Goal: Use online tool/utility: Utilize a website feature to perform a specific function

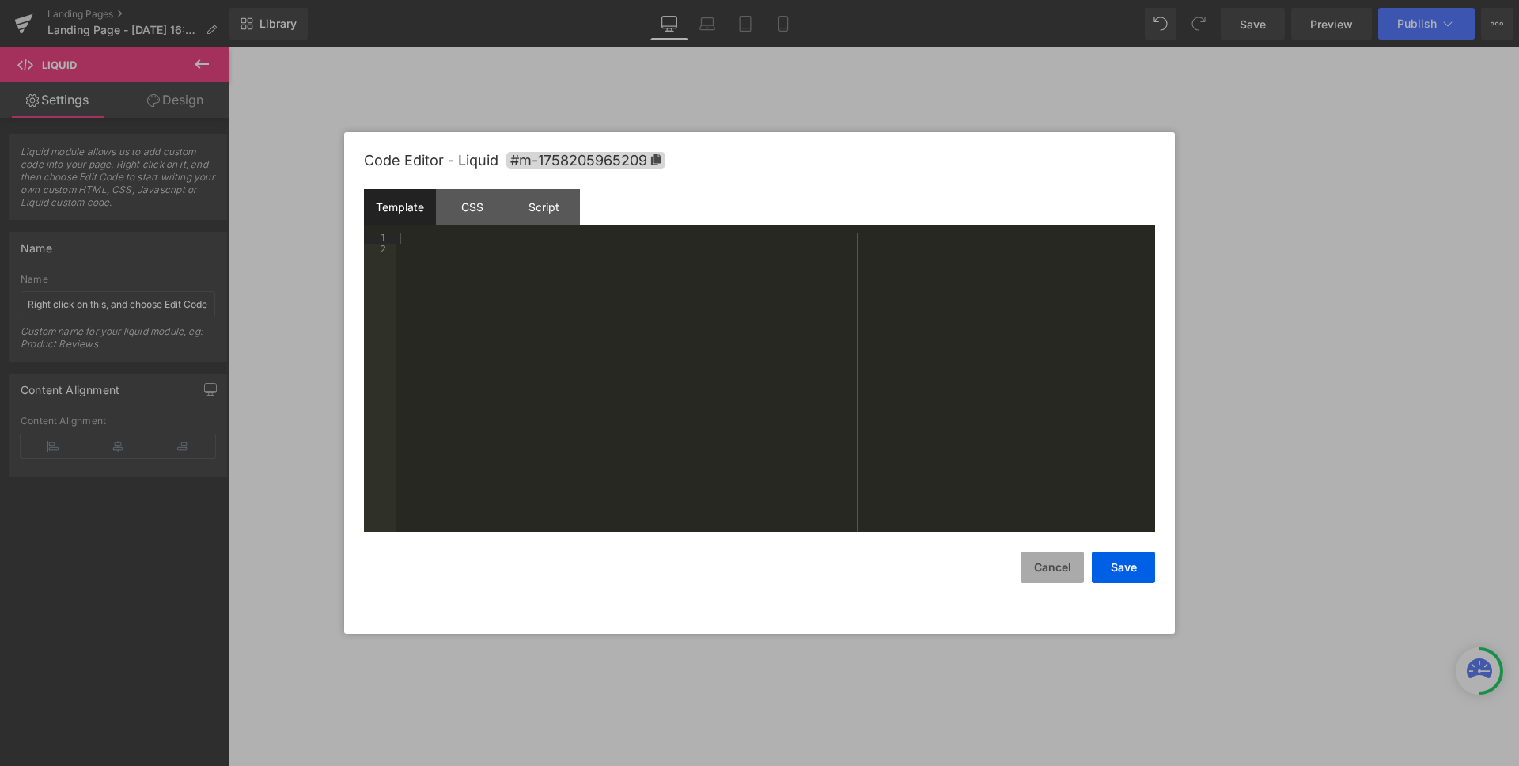
select select "3 Month Supply (x90 Capsules)"
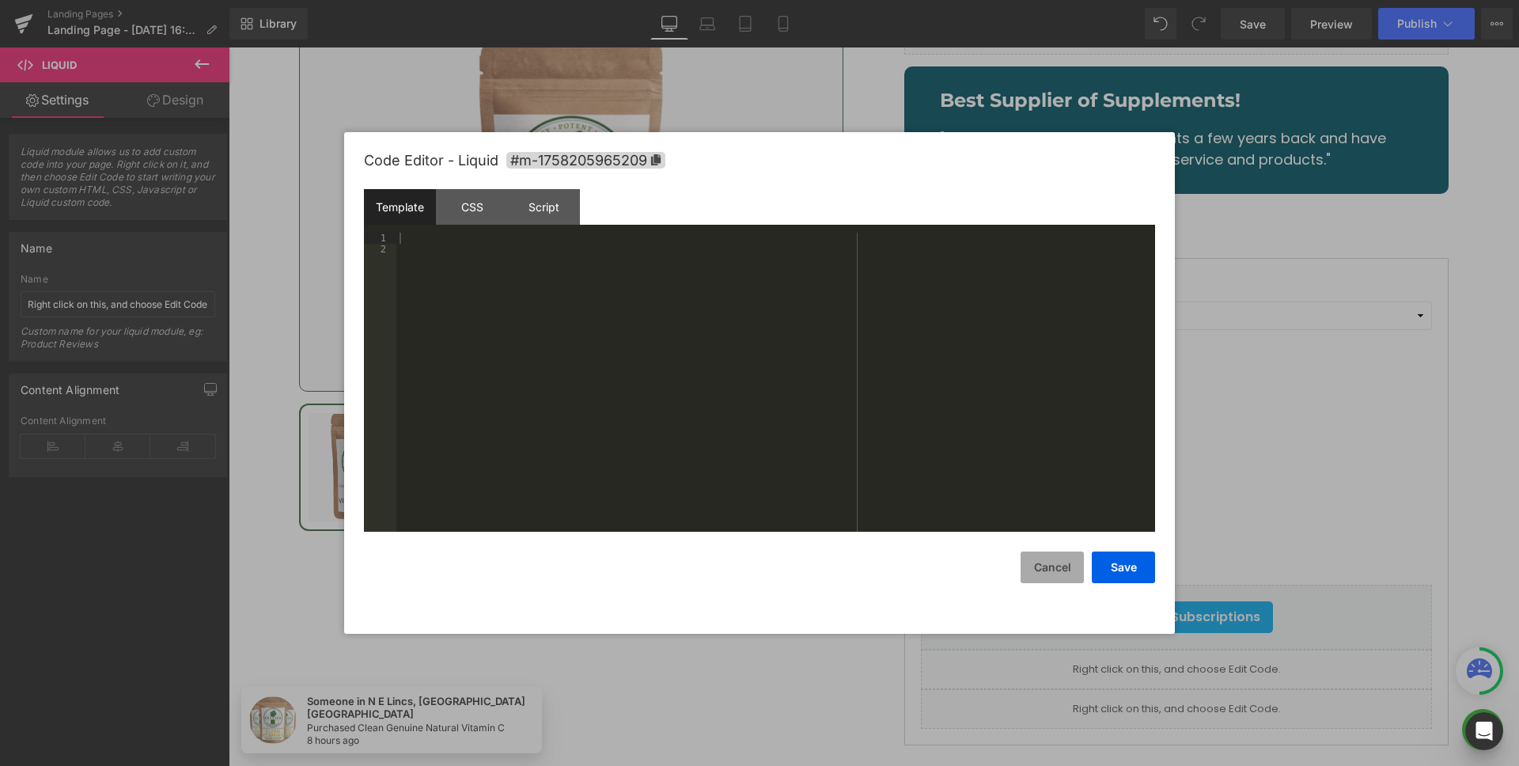
click at [1048, 564] on button "Cancel" at bounding box center [1051, 567] width 63 height 32
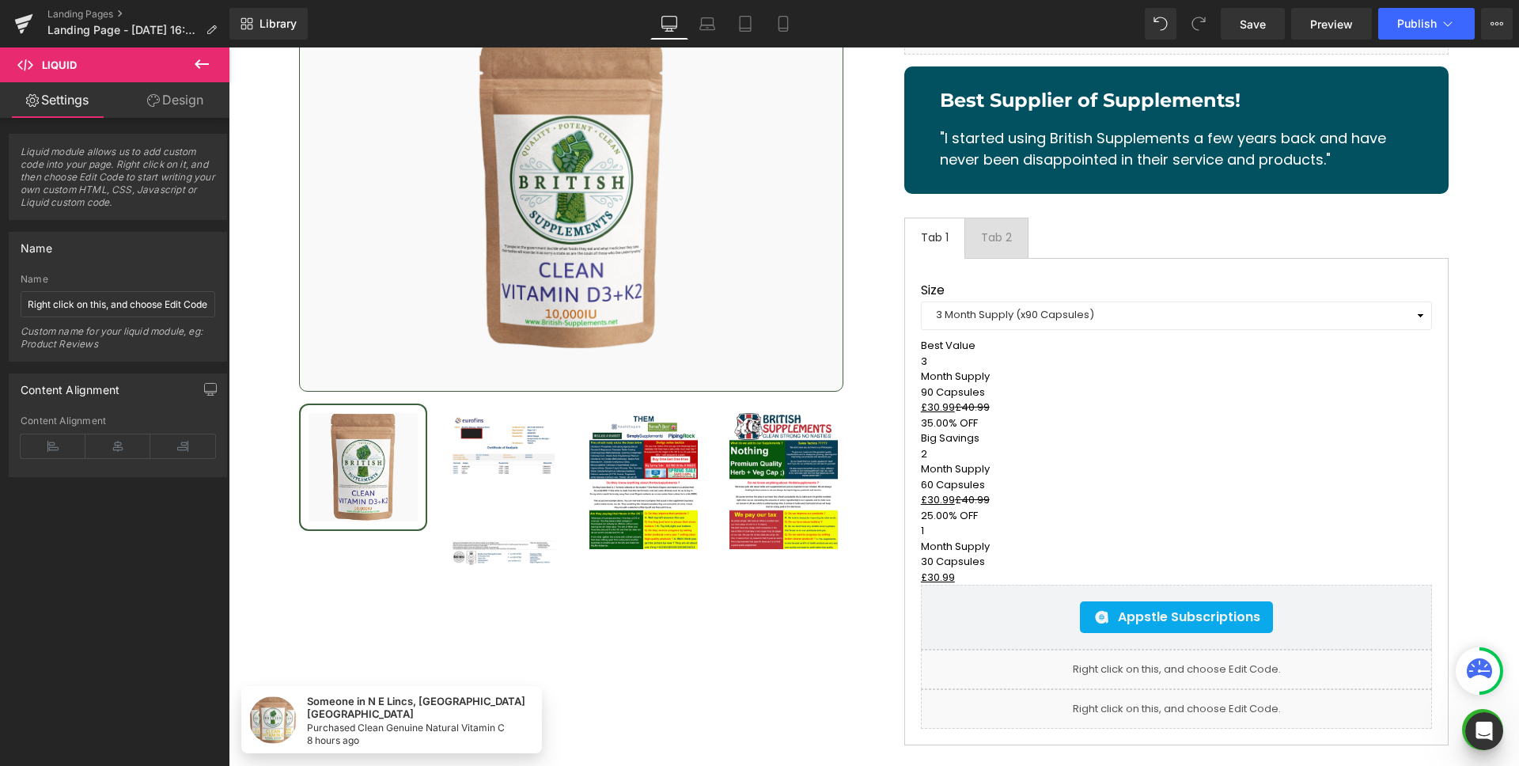
scroll to position [19757, 0]
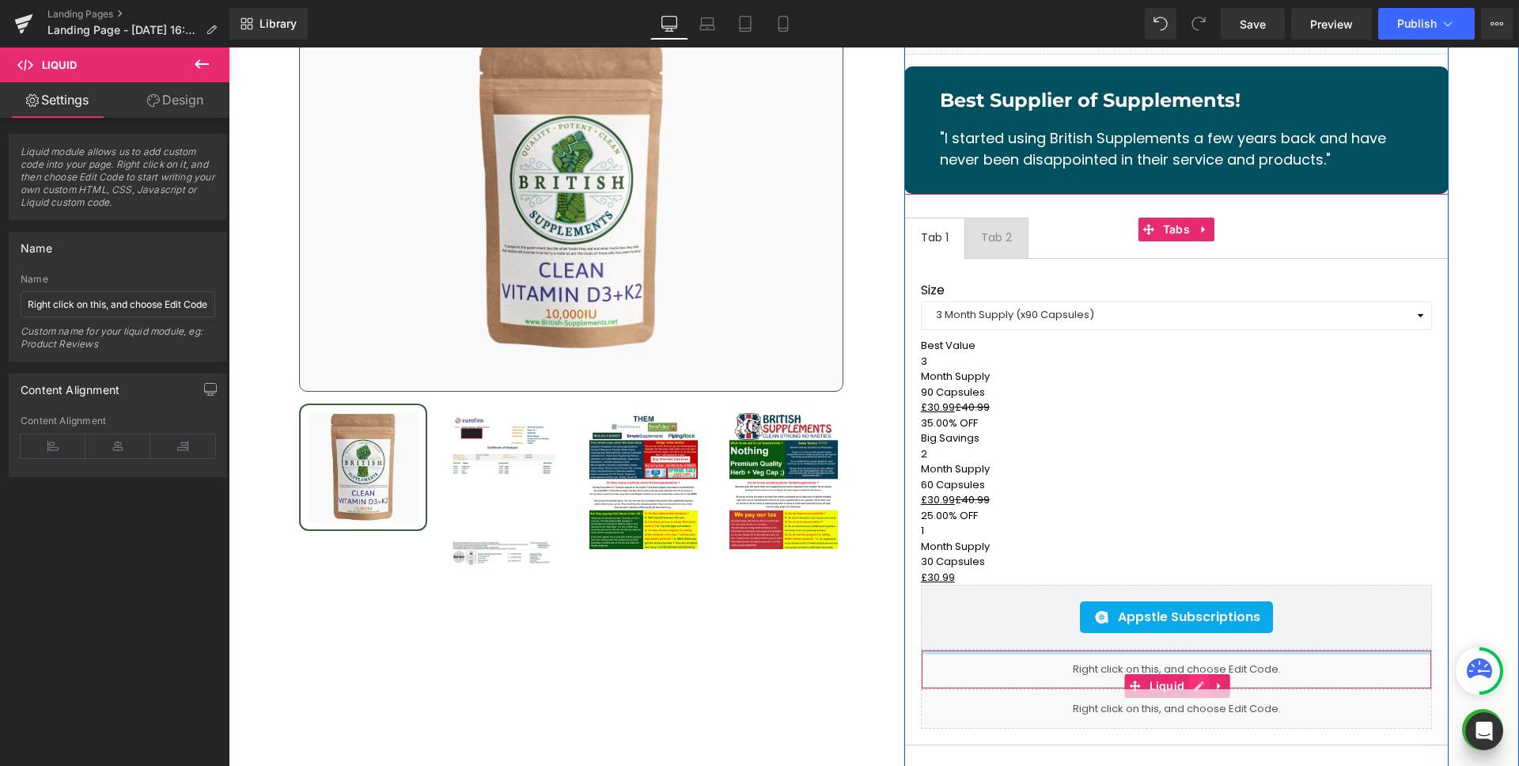
click at [1193, 680] on icon at bounding box center [1198, 686] width 11 height 12
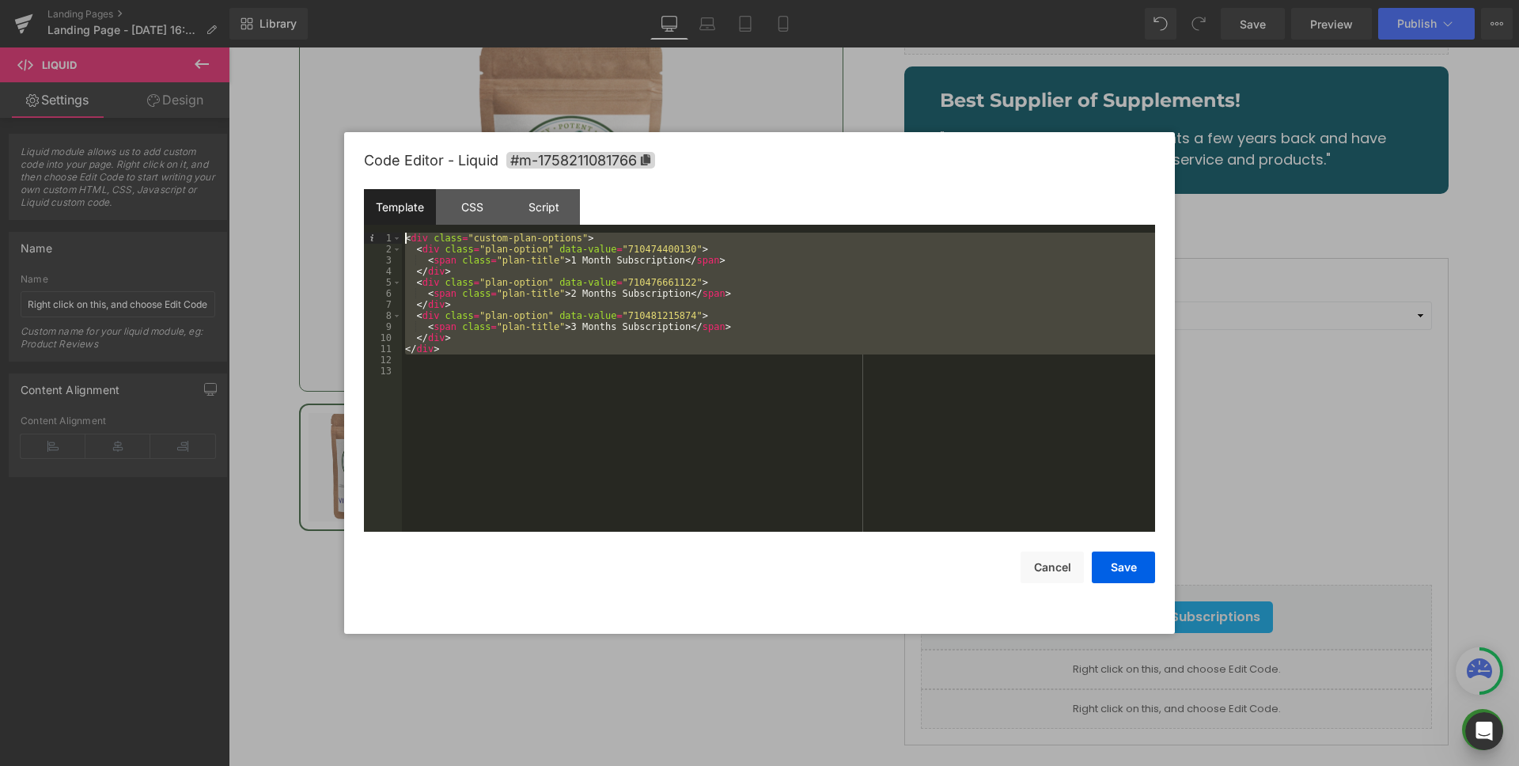
drag, startPoint x: 469, startPoint y: 335, endPoint x: 389, endPoint y: 239, distance: 125.3
click at [389, 239] on pre "1 2 3 4 5 6 7 8 9 10 11 12 13 < div class = "custom-plan-options" > < div class…" at bounding box center [759, 382] width 791 height 299
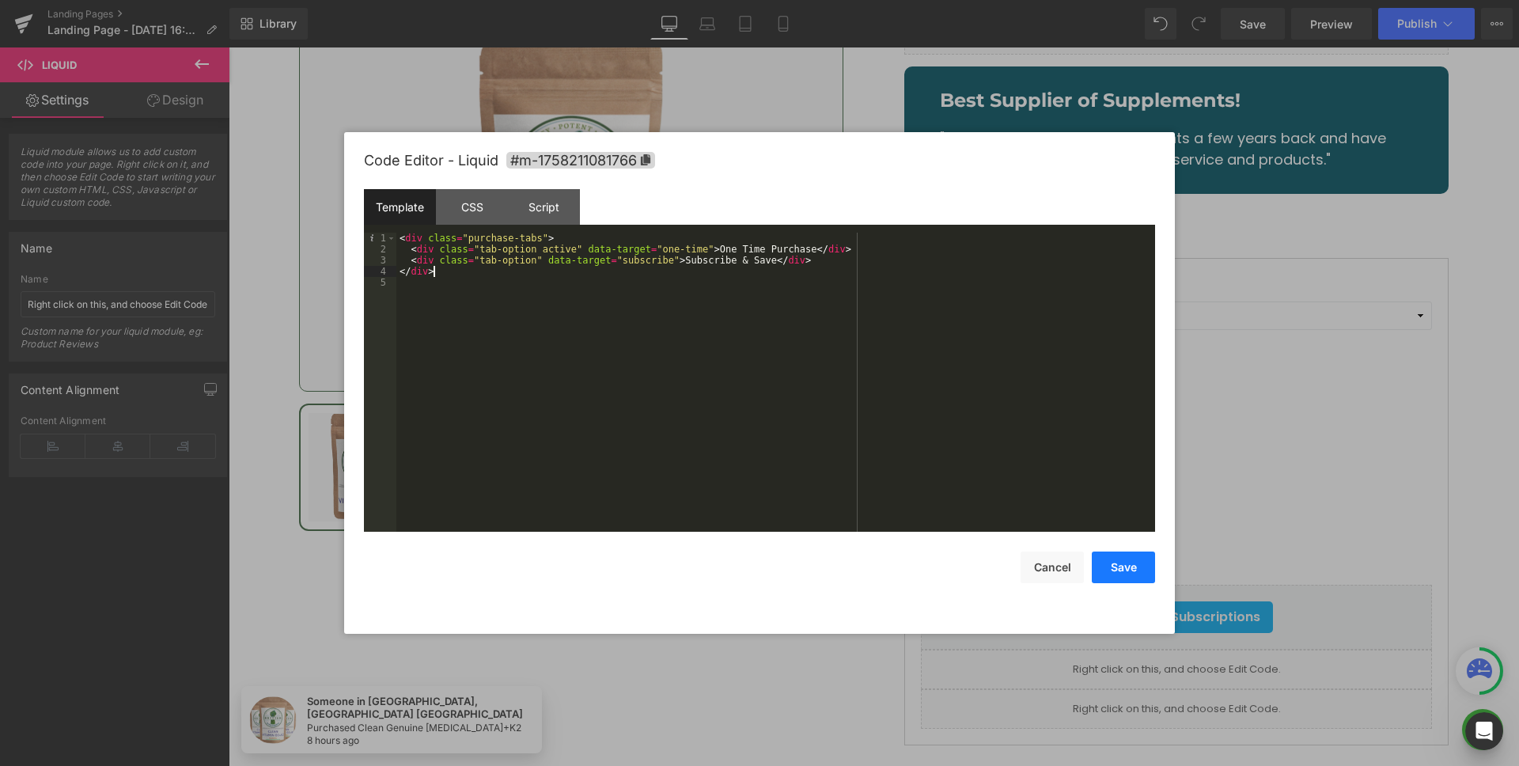
click at [1125, 575] on button "Save" at bounding box center [1122, 567] width 63 height 32
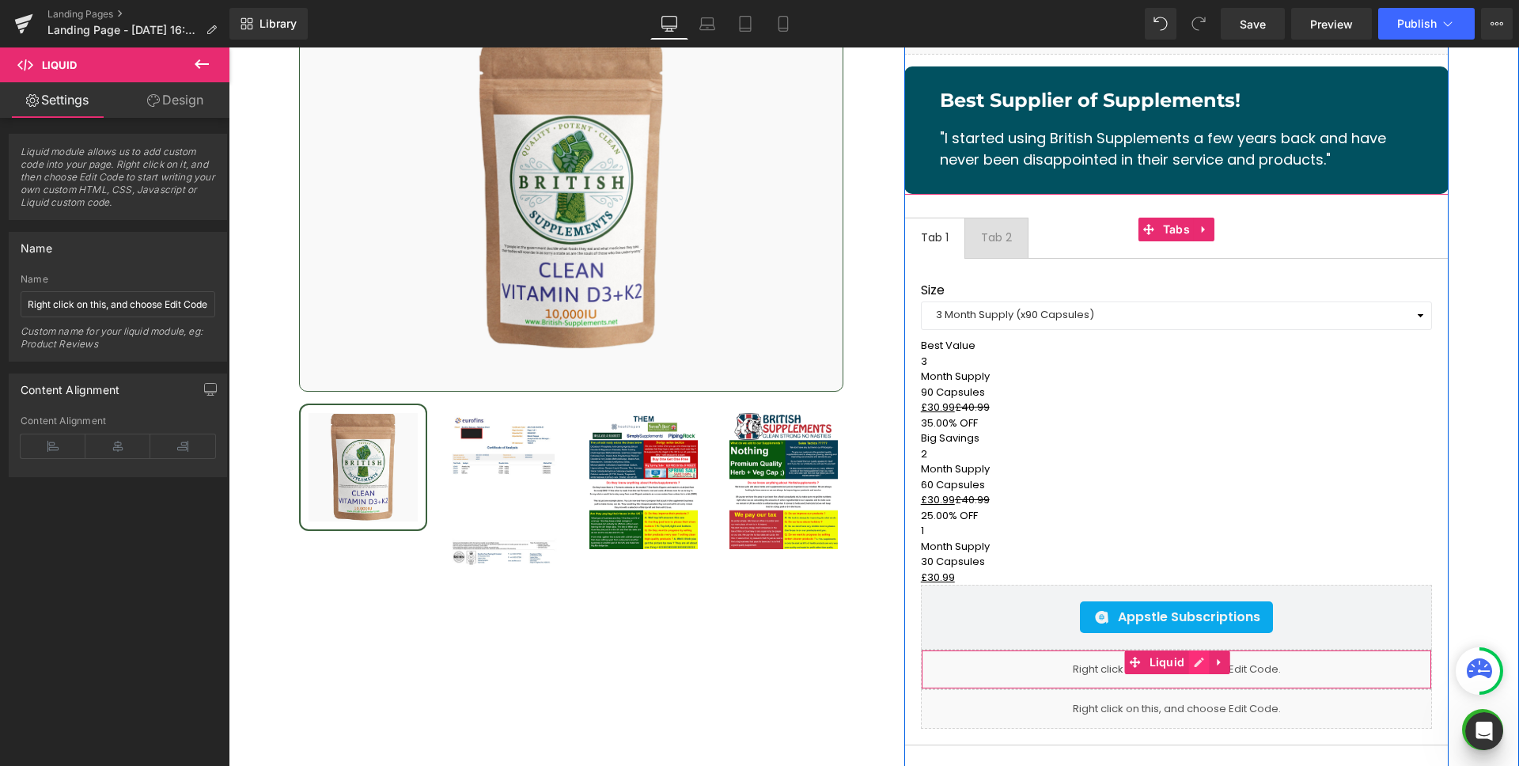
click at [1193, 656] on icon at bounding box center [1198, 662] width 11 height 12
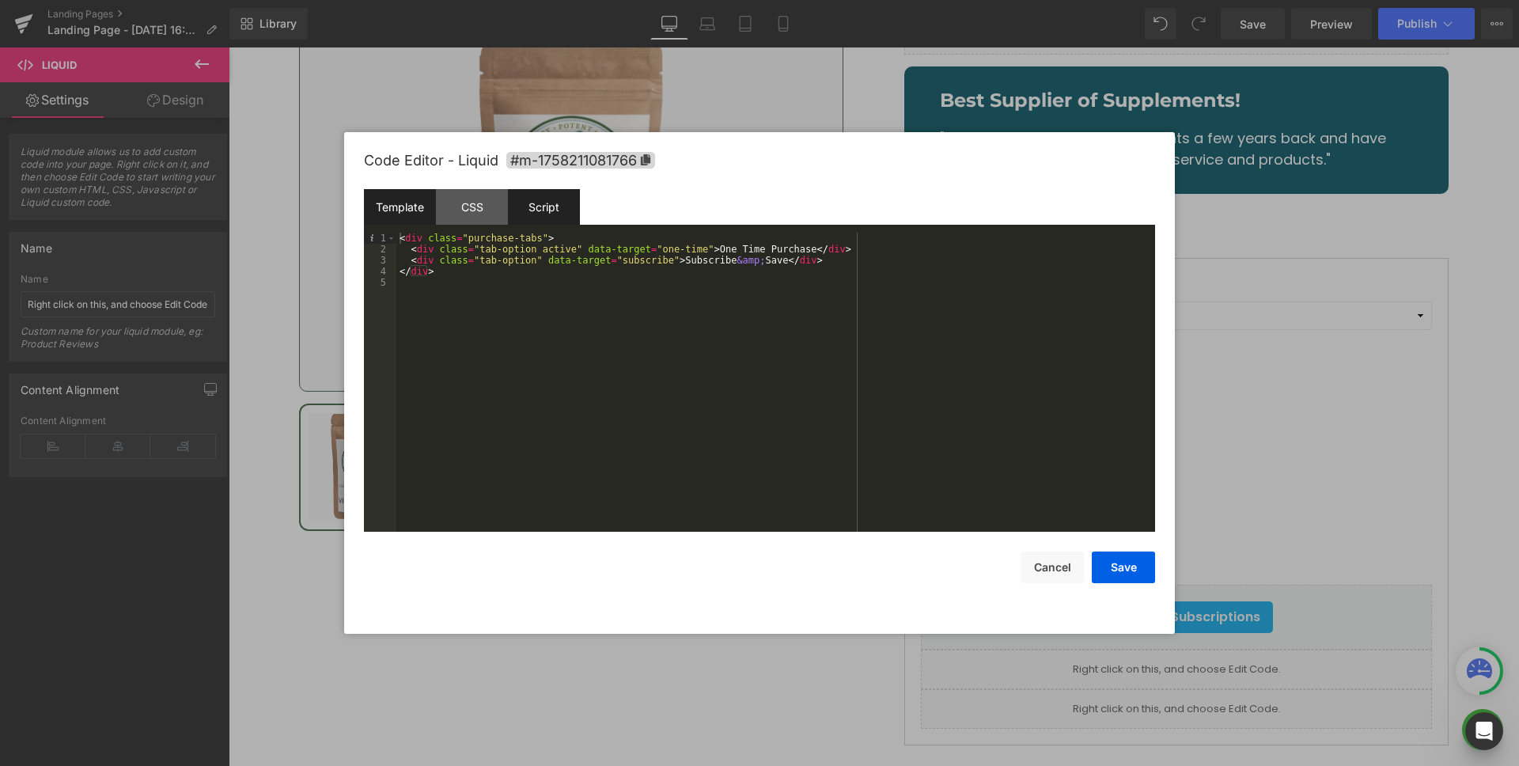
click at [535, 224] on div "Script" at bounding box center [544, 207] width 72 height 36
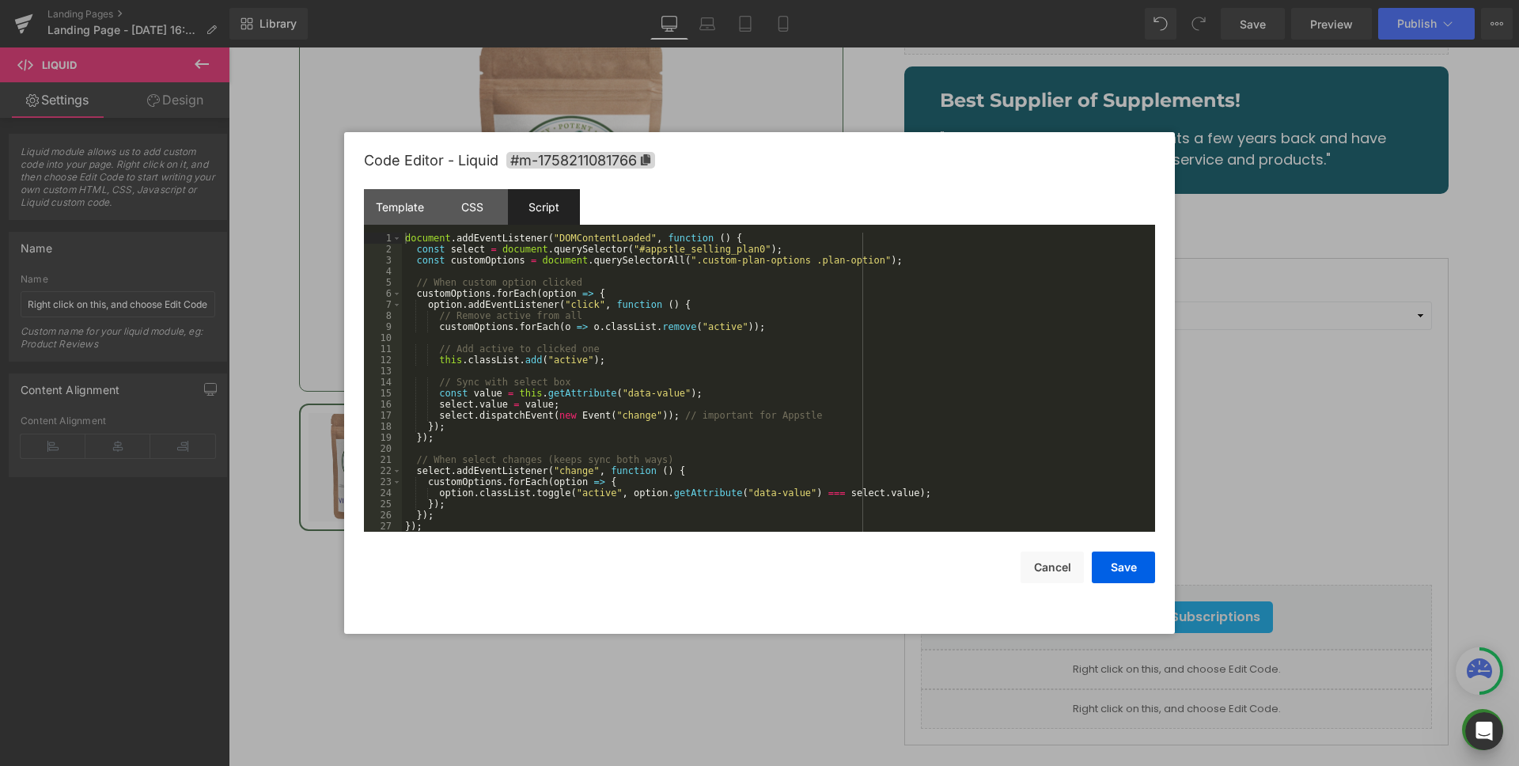
click at [774, 369] on div "document . addEventListener ( "DOMContentLoaded" , function ( ) { const select …" at bounding box center [778, 393] width 753 height 321
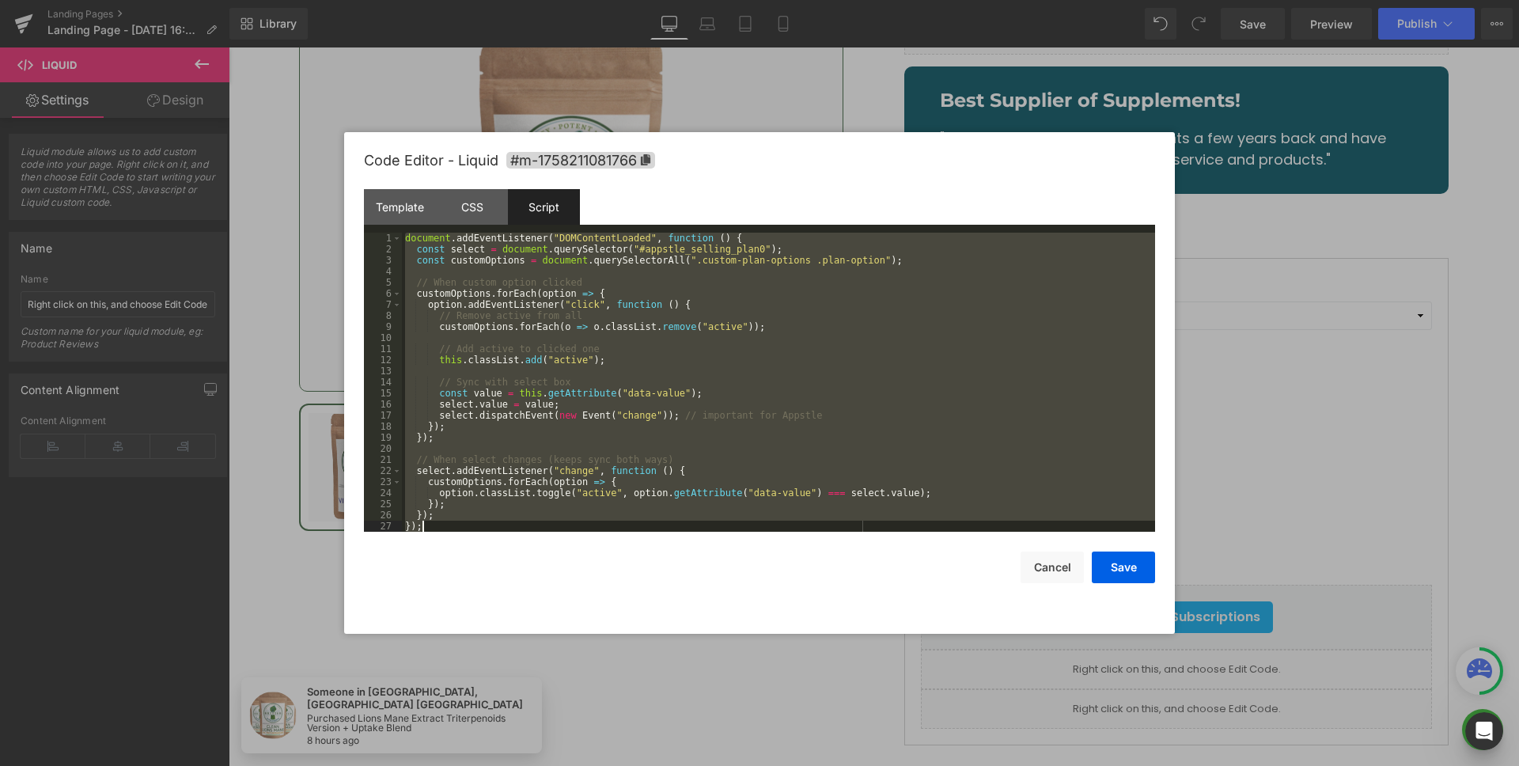
scroll to position [100, 0]
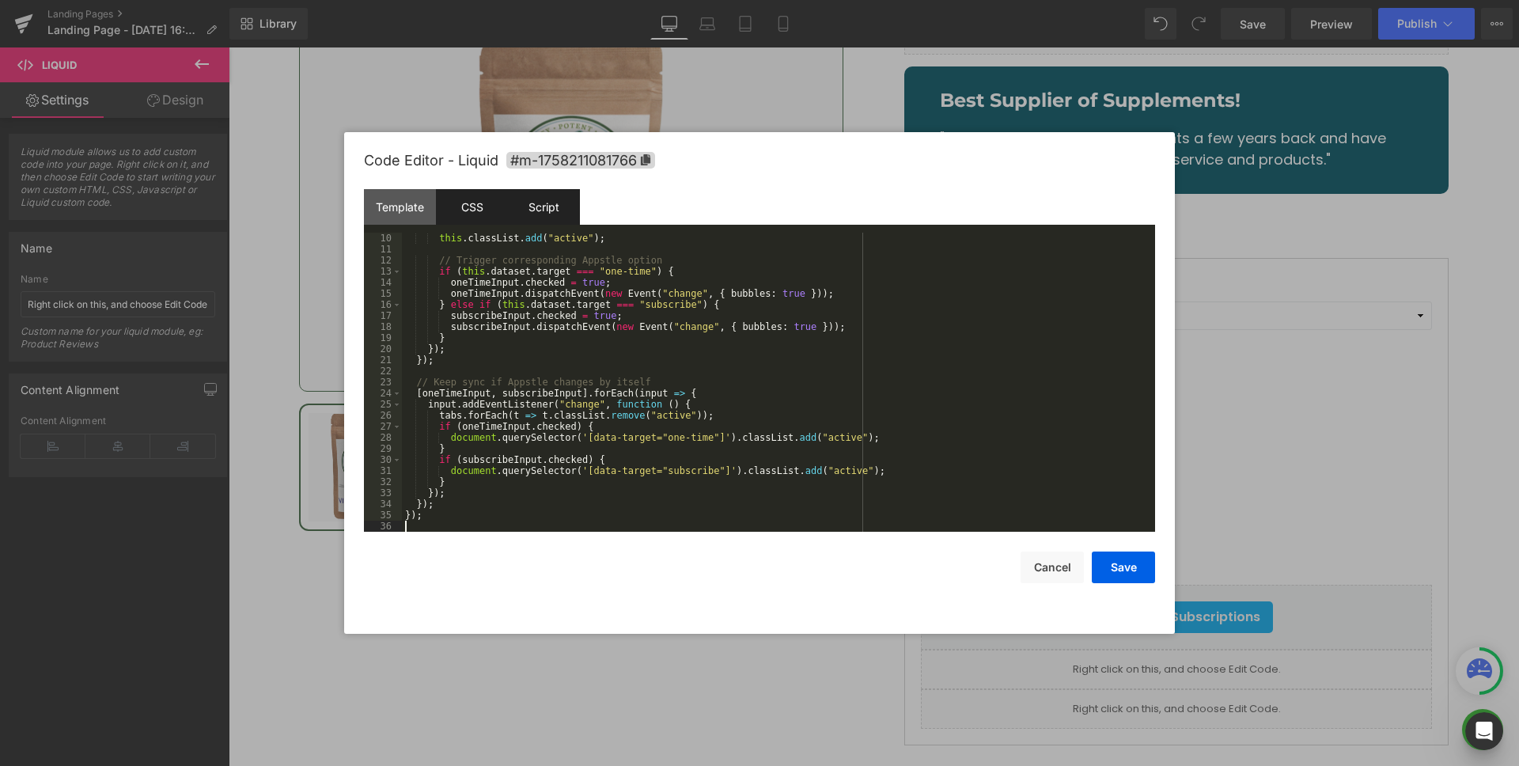
click at [466, 221] on div "CSS" at bounding box center [472, 207] width 72 height 36
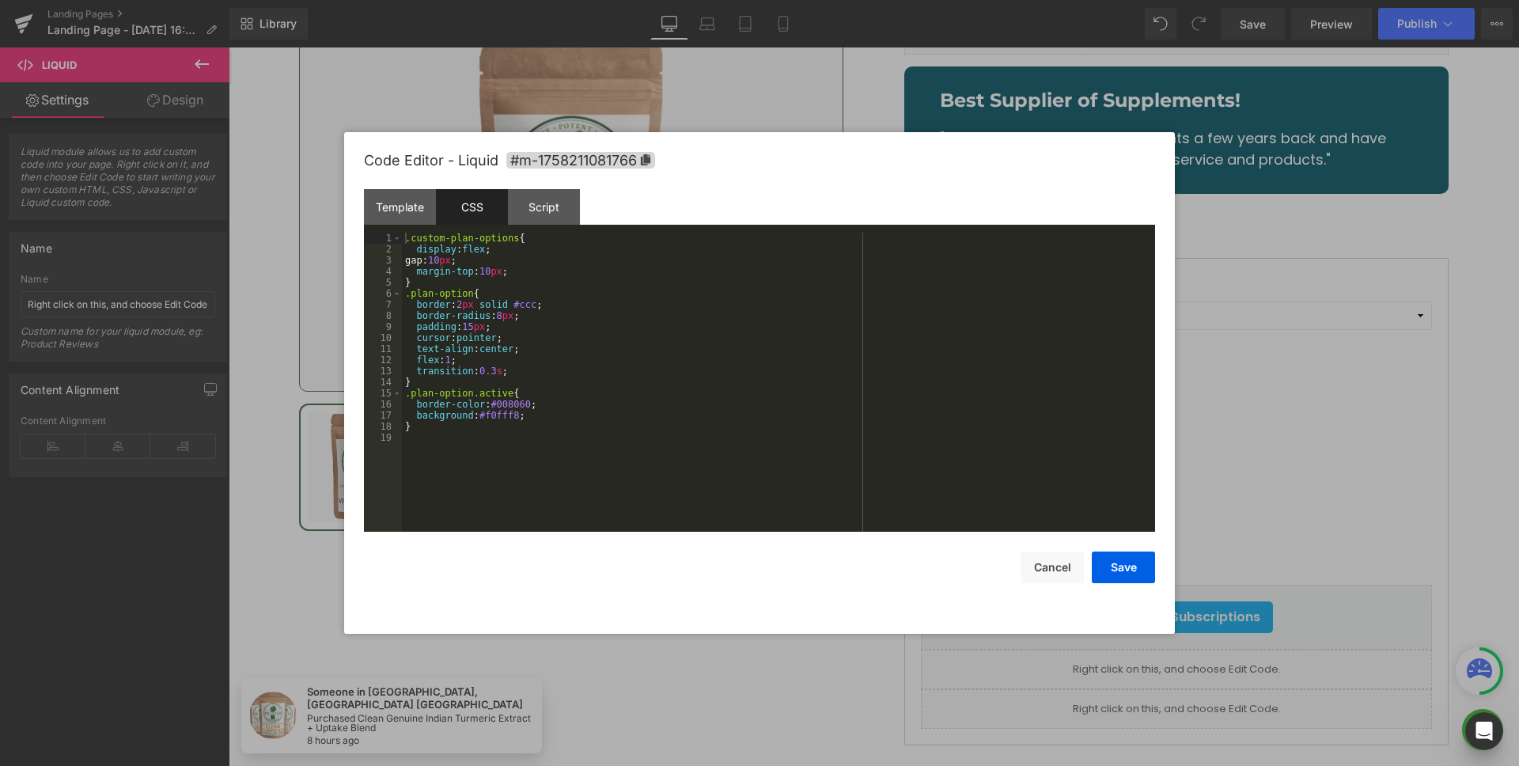
click at [775, 368] on div ".custom-plan-options { display : flex ; gap: 10 px ; margin-top : 10 px ; } .pl…" at bounding box center [778, 393] width 753 height 321
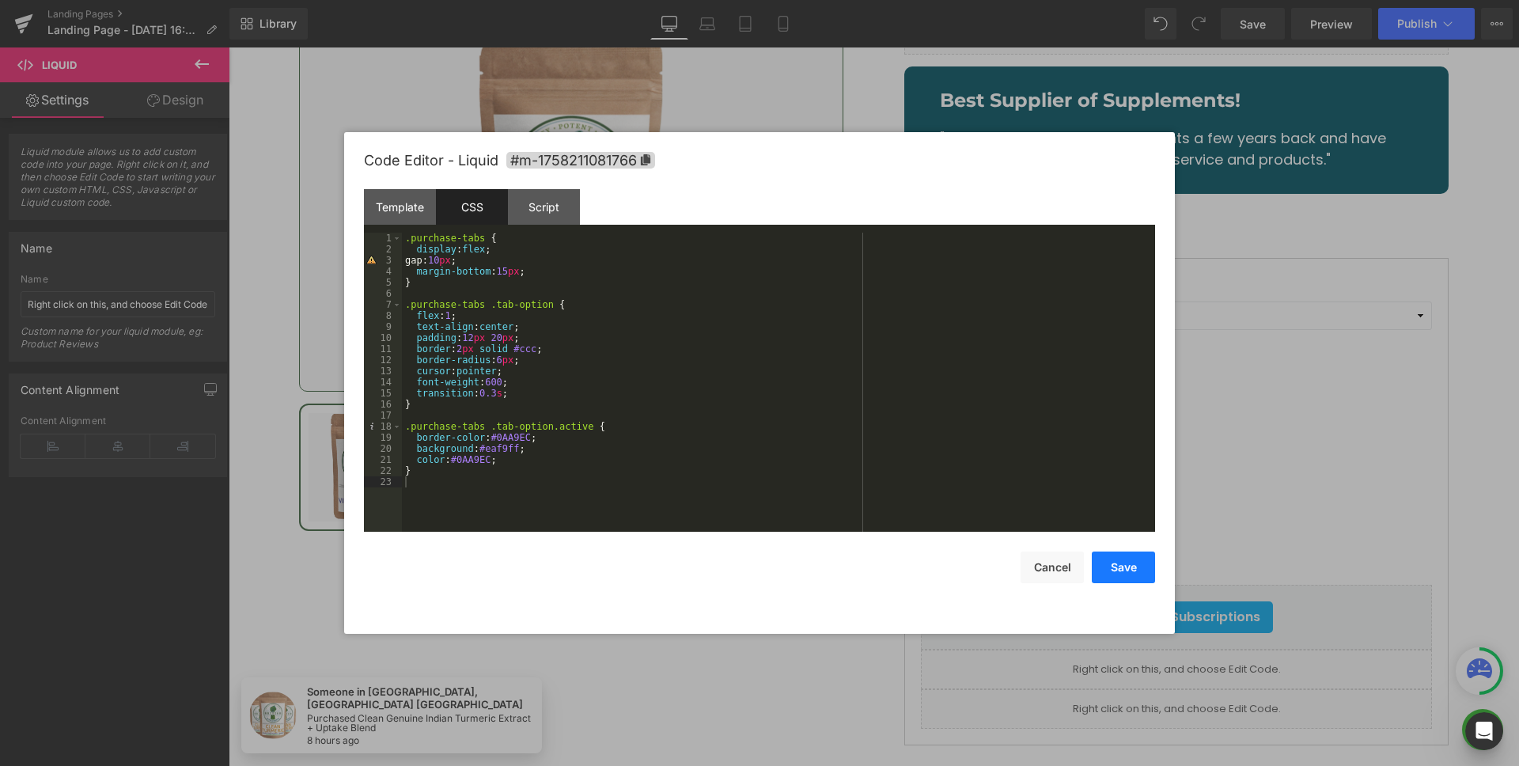
click at [1125, 562] on button "Save" at bounding box center [1122, 567] width 63 height 32
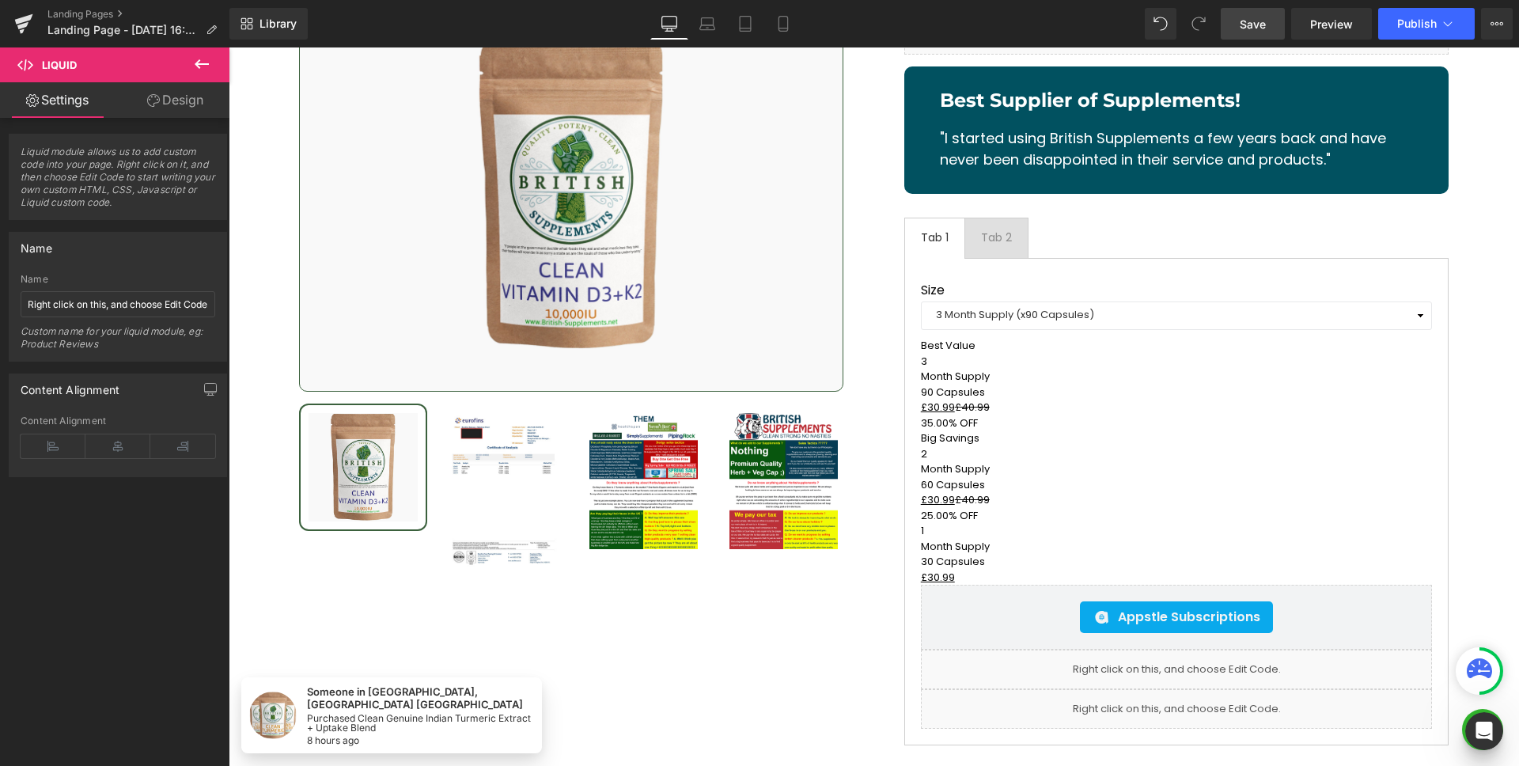
click at [1243, 23] on span "Save" at bounding box center [1252, 24] width 26 height 17
select select "3 Month Supply (x90 Capsules)"
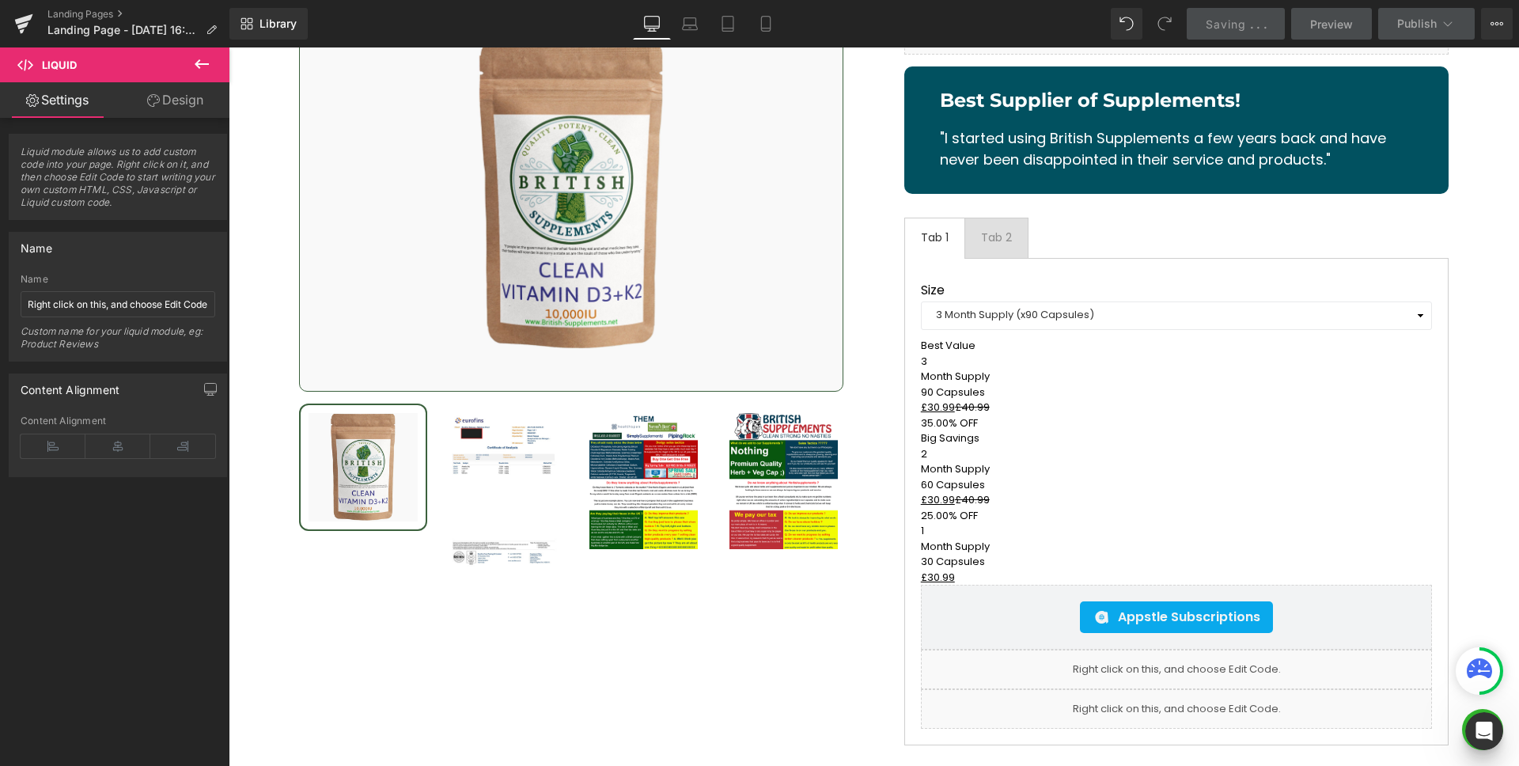
select select "3 Month Supply (x90 Capsules)"
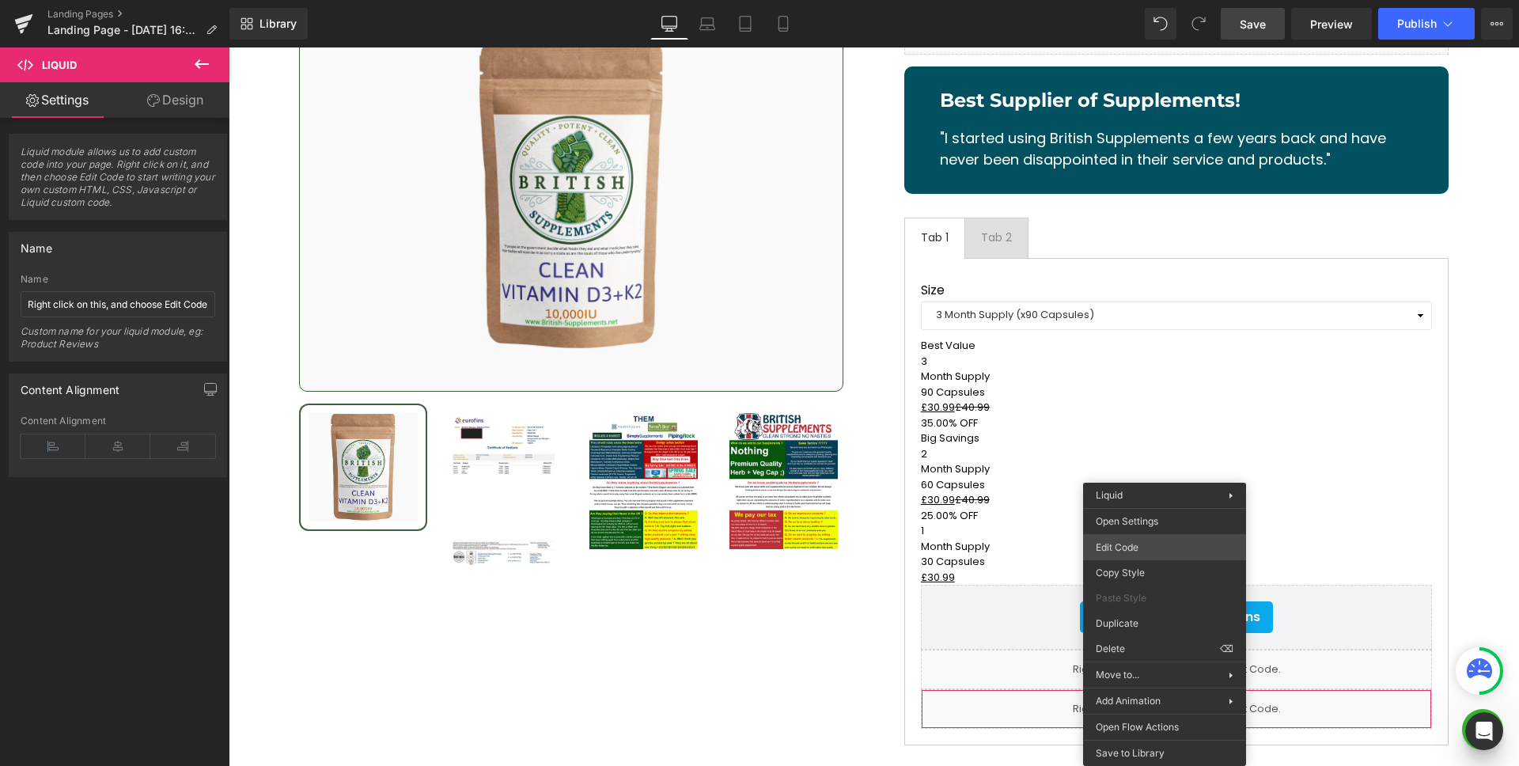
click at [1163, 0] on div "(P) Variants You are previewing how the will restyle your page. You can not edi…" at bounding box center [759, 0] width 1519 height 0
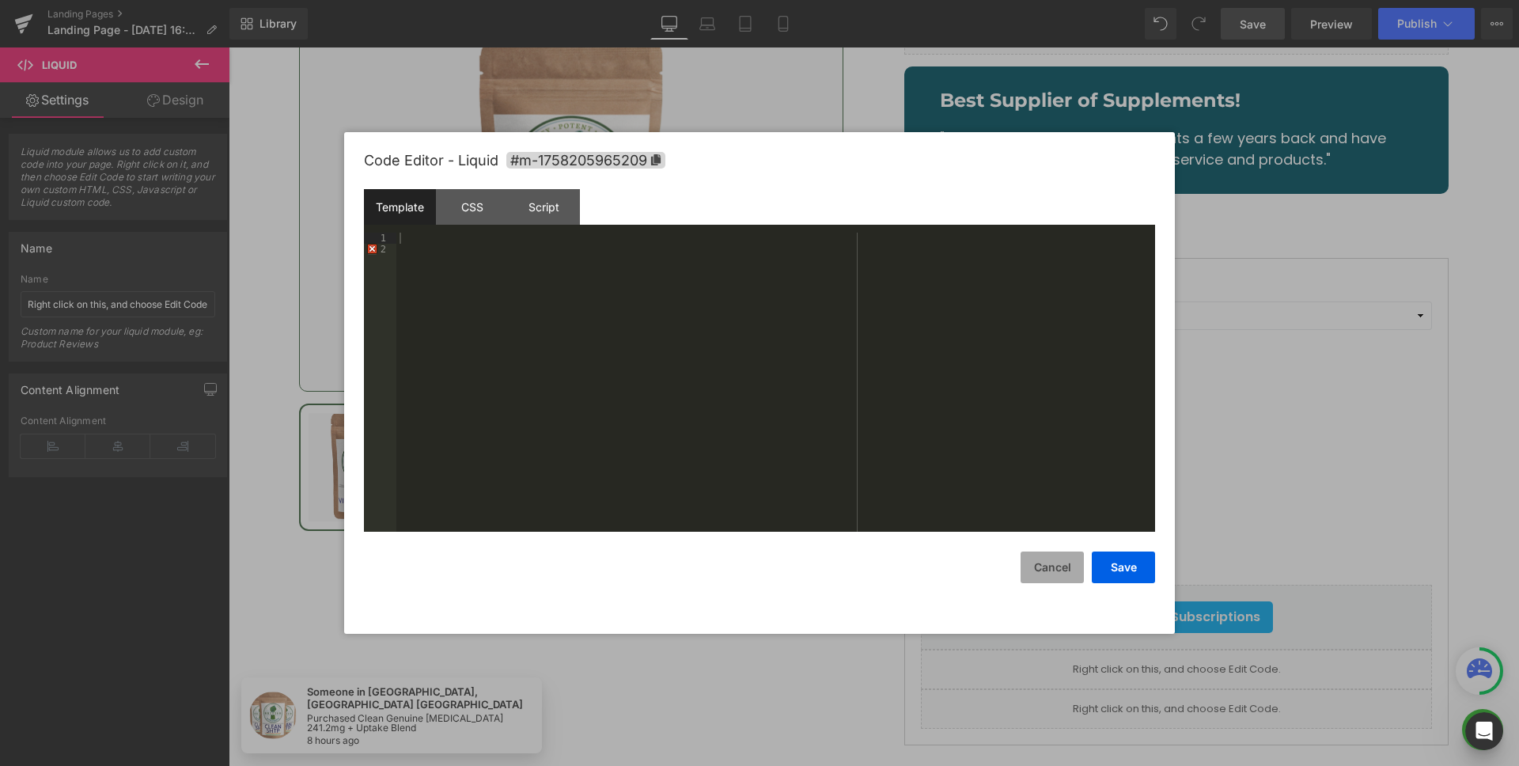
click at [1058, 573] on button "Cancel" at bounding box center [1051, 567] width 63 height 32
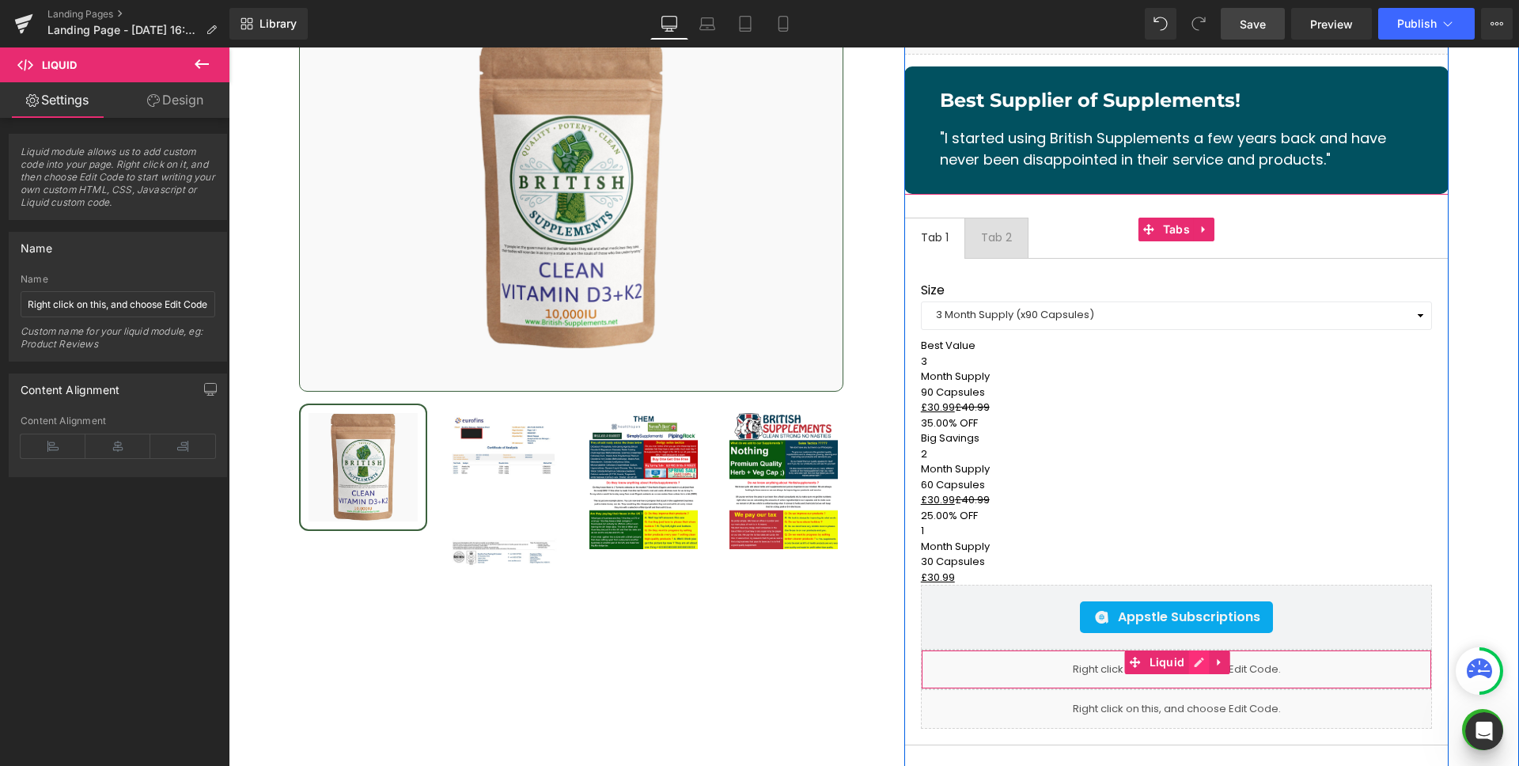
click at [1193, 656] on icon at bounding box center [1198, 662] width 11 height 12
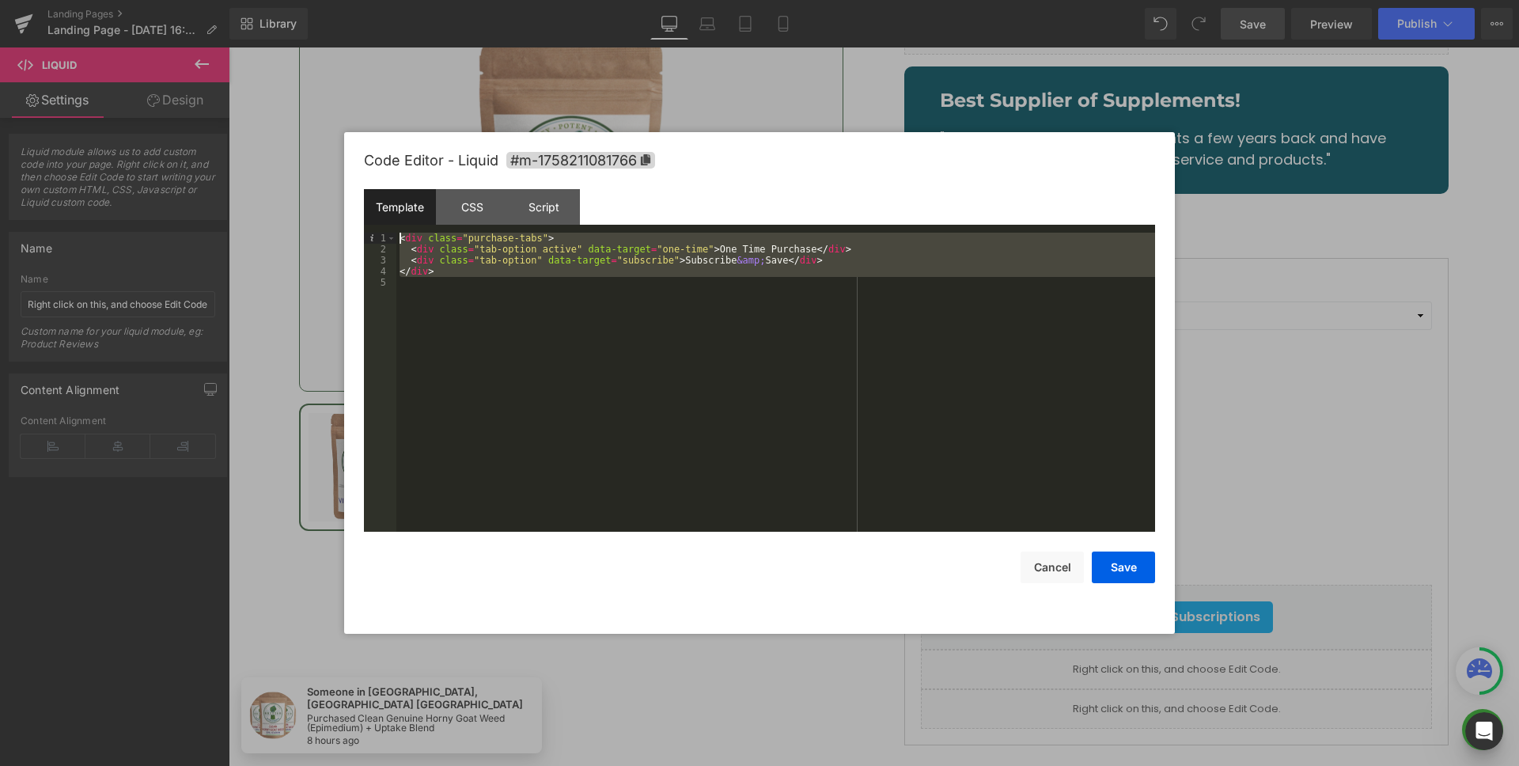
drag, startPoint x: 479, startPoint y: 278, endPoint x: 397, endPoint y: 236, distance: 92.3
click at [397, 236] on div "< div class = "purchase-tabs" > < div class = "tab-option active" data-target =…" at bounding box center [775, 393] width 758 height 321
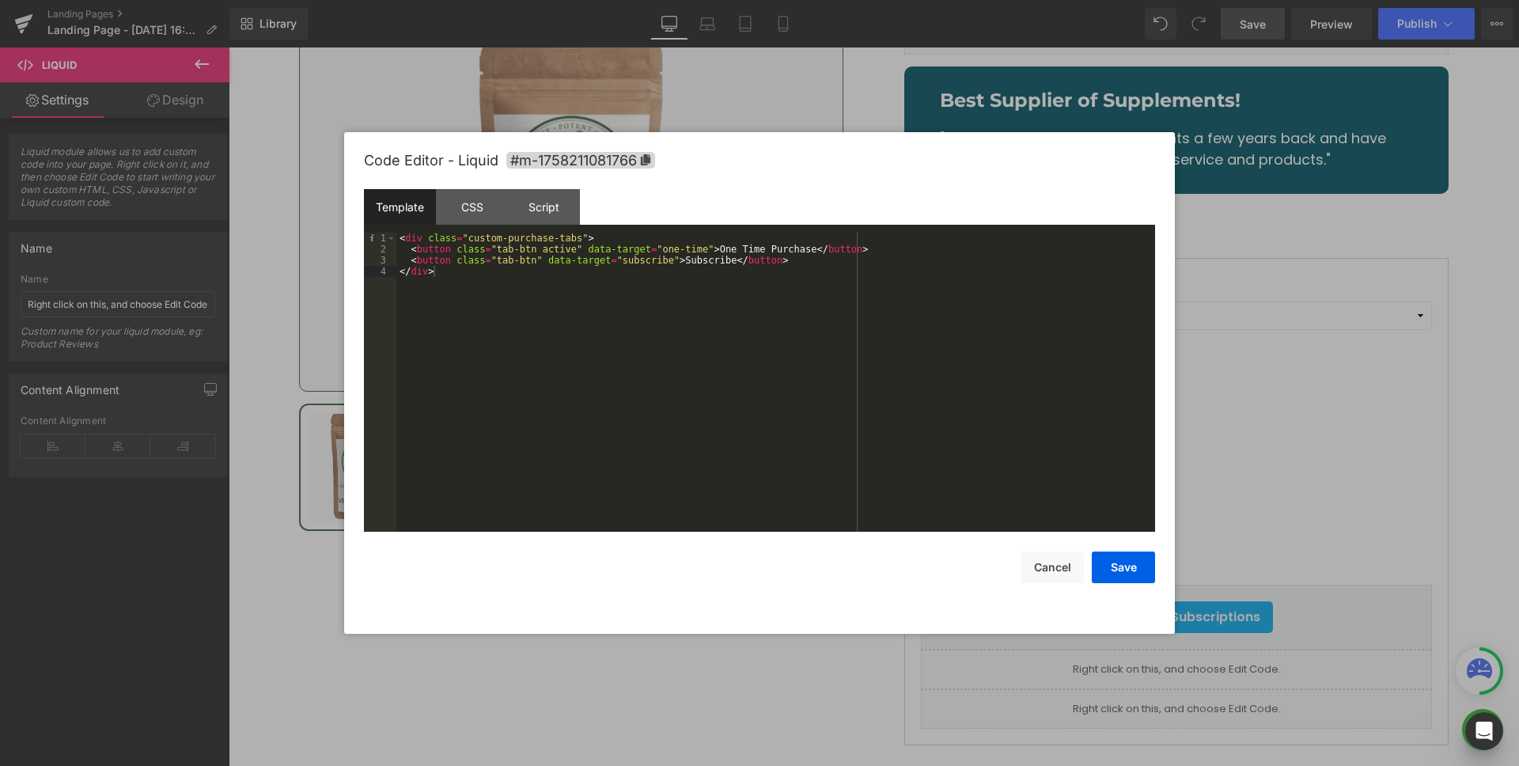
click at [483, 217] on div "CSS" at bounding box center [472, 207] width 72 height 36
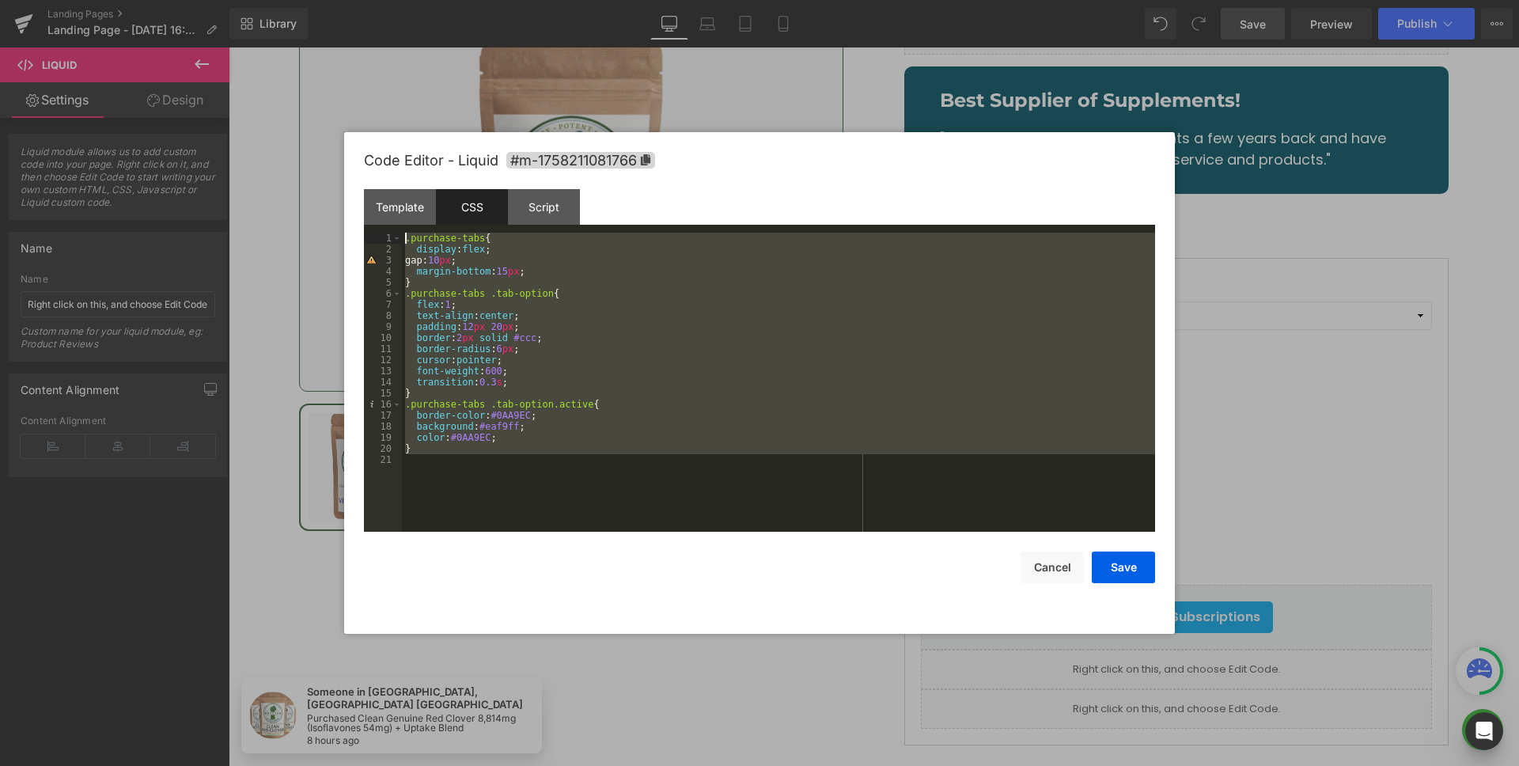
drag, startPoint x: 478, startPoint y: 471, endPoint x: 526, endPoint y: 277, distance: 199.7
click at [389, 239] on pre "1 2 3 4 5 6 7 8 9 10 11 12 13 14 15 16 17 18 19 20 21 .purchase-tabs { display …" at bounding box center [759, 382] width 791 height 299
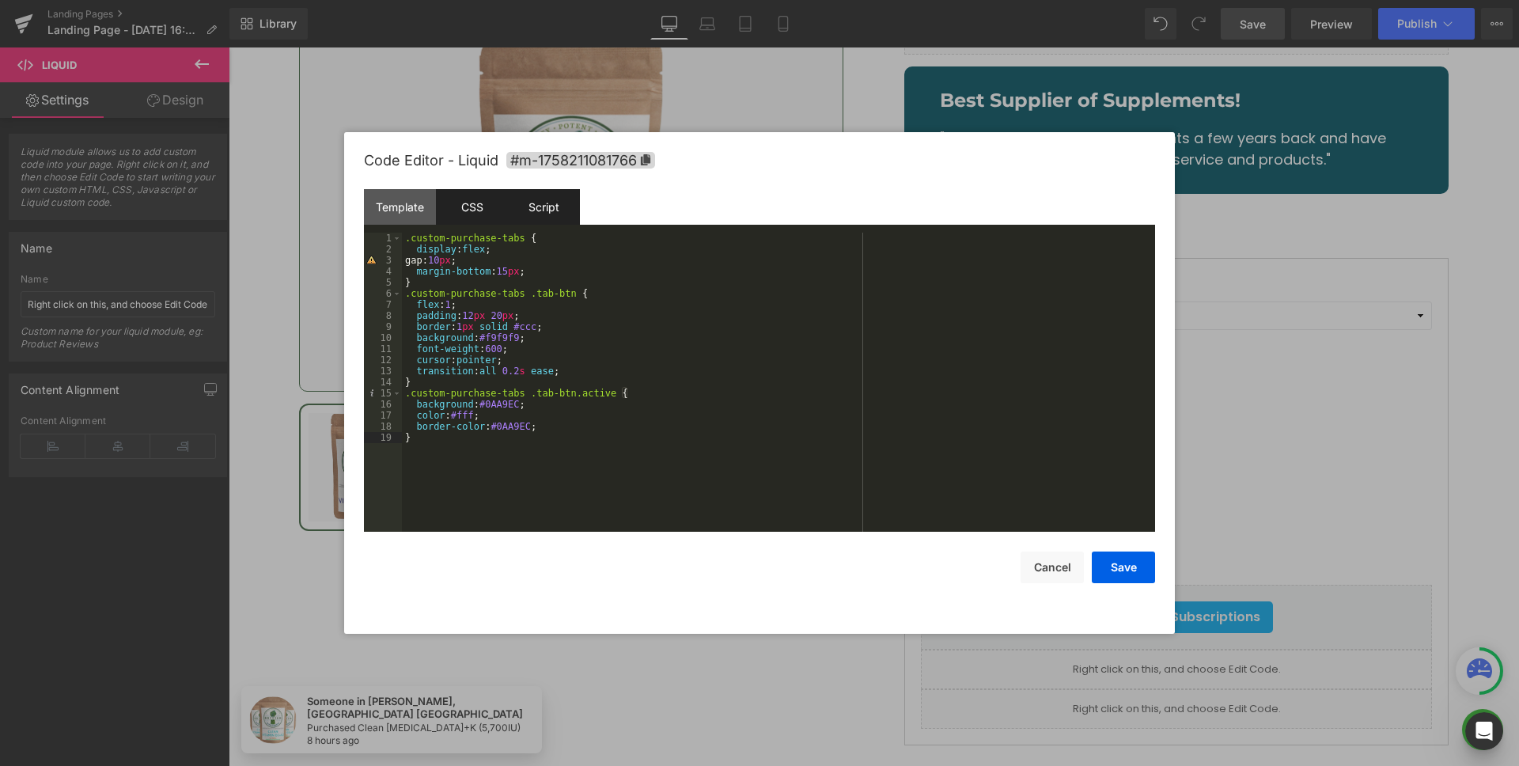
click at [574, 215] on div "Script" at bounding box center [544, 207] width 72 height 36
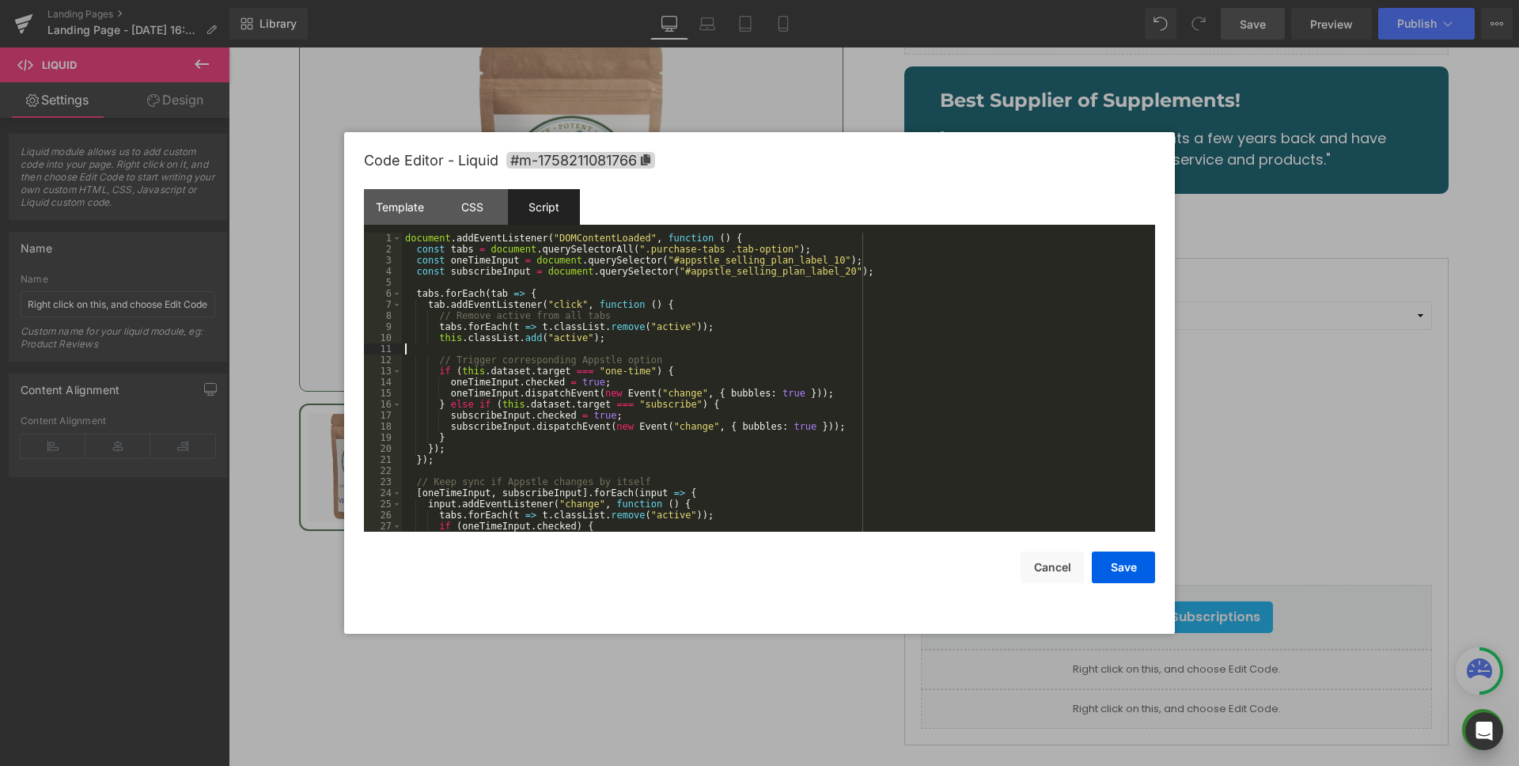
click at [805, 346] on div "document . addEventListener ( "DOMContentLoaded" , function ( ) { const tabs = …" at bounding box center [775, 393] width 747 height 321
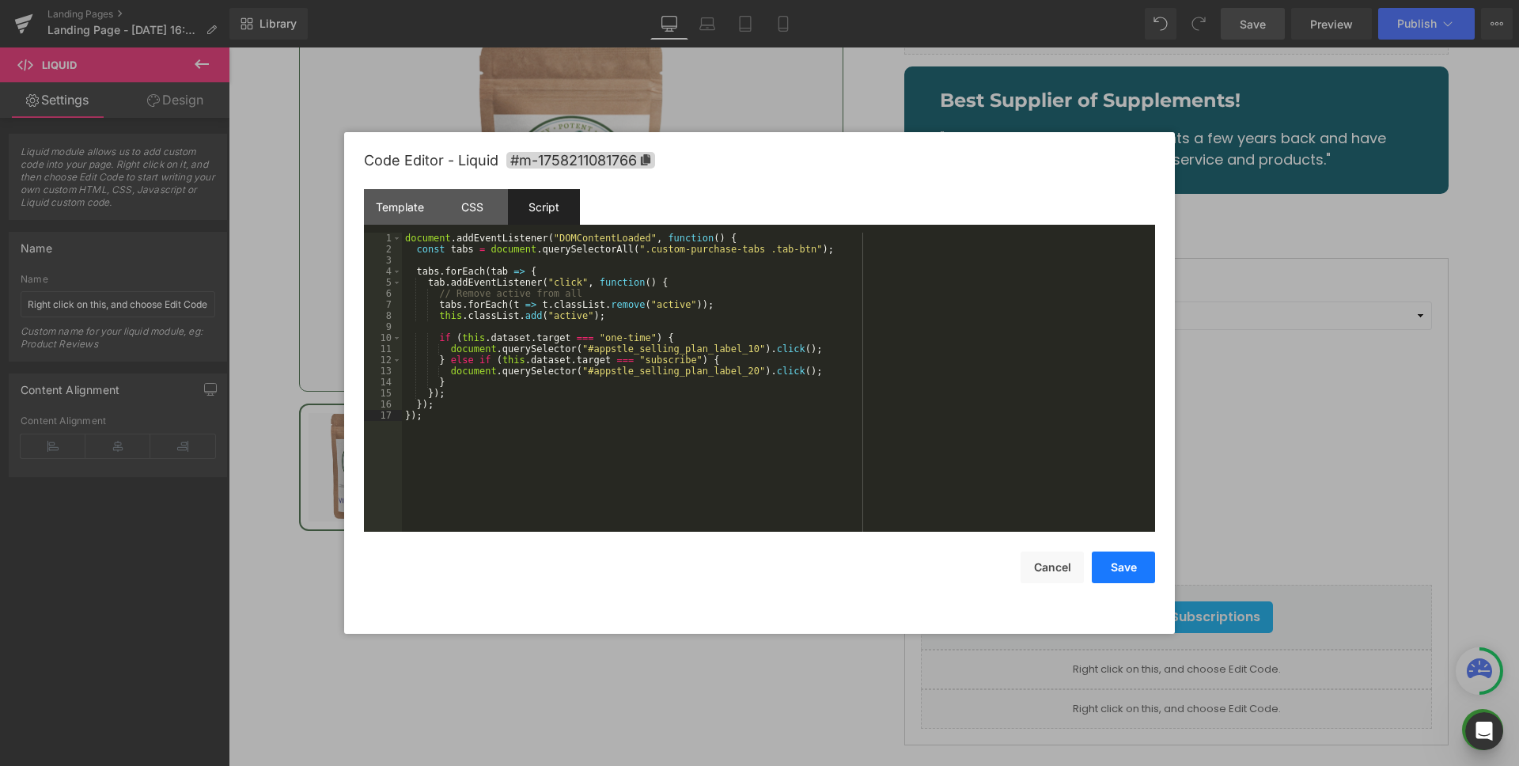
click at [1141, 551] on button "Save" at bounding box center [1122, 567] width 63 height 32
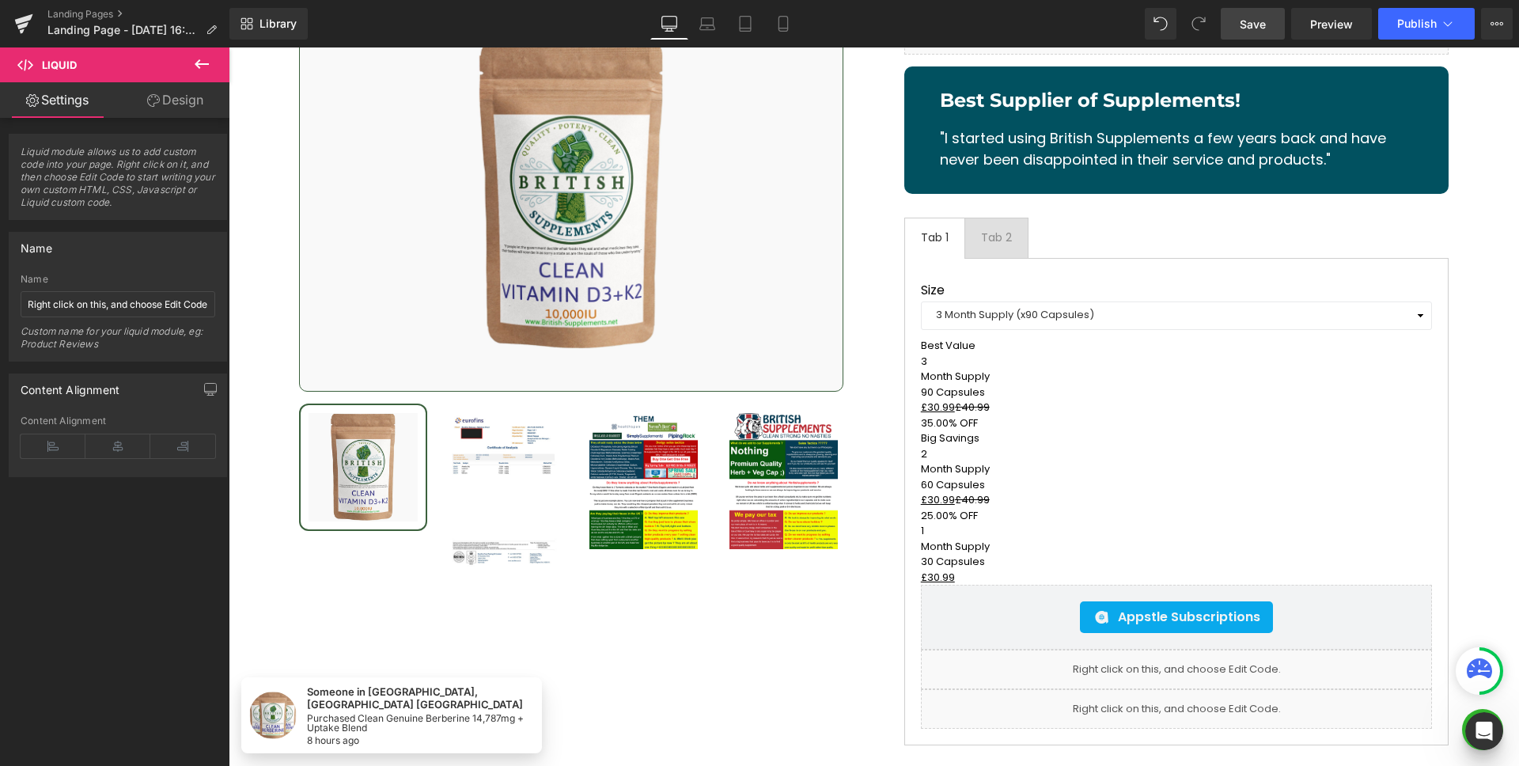
click at [1246, 37] on link "Save" at bounding box center [1252, 24] width 64 height 32
select select "3 Month Supply (x90 Capsules)"
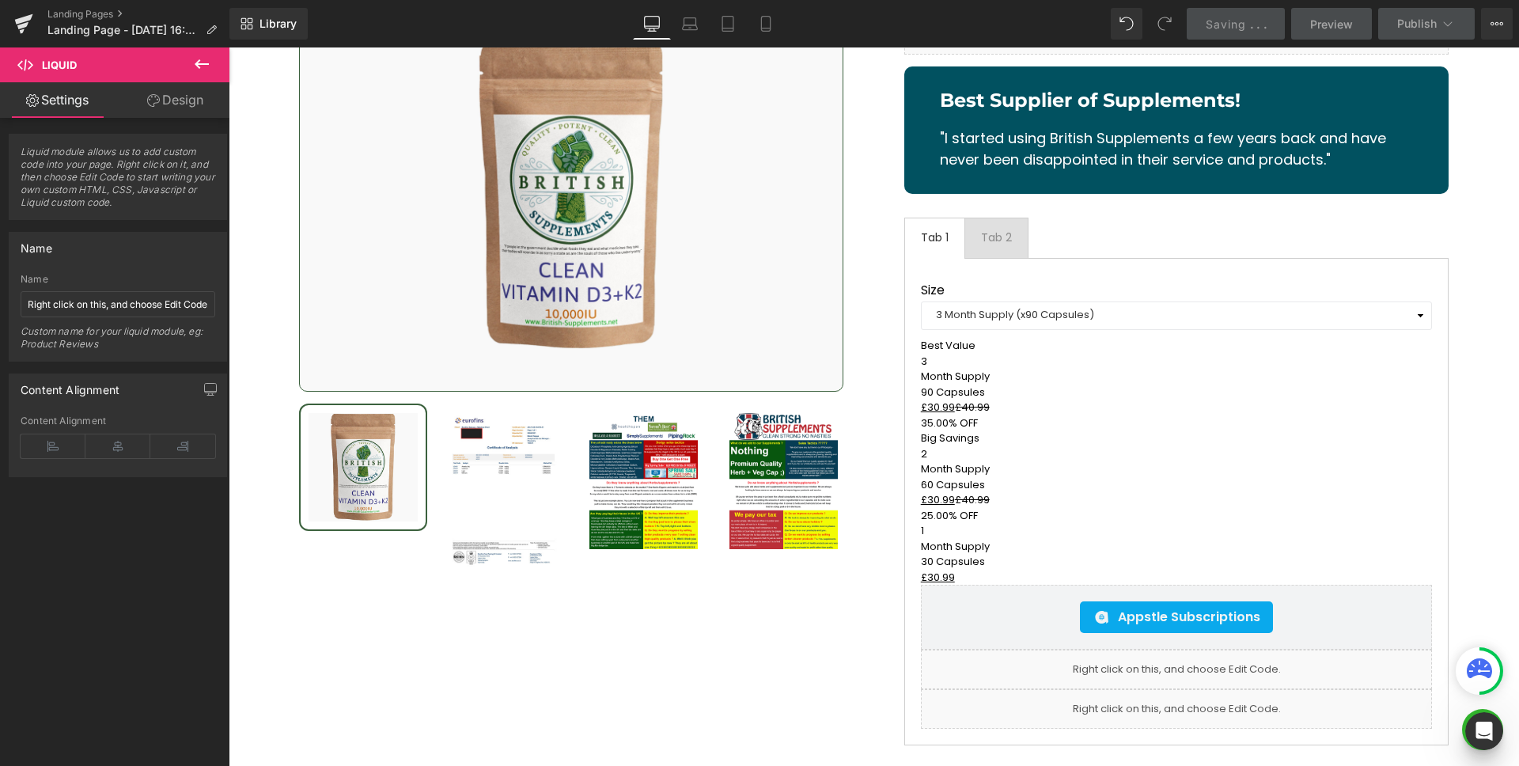
select select "3 Month Supply (x90 Capsules)"
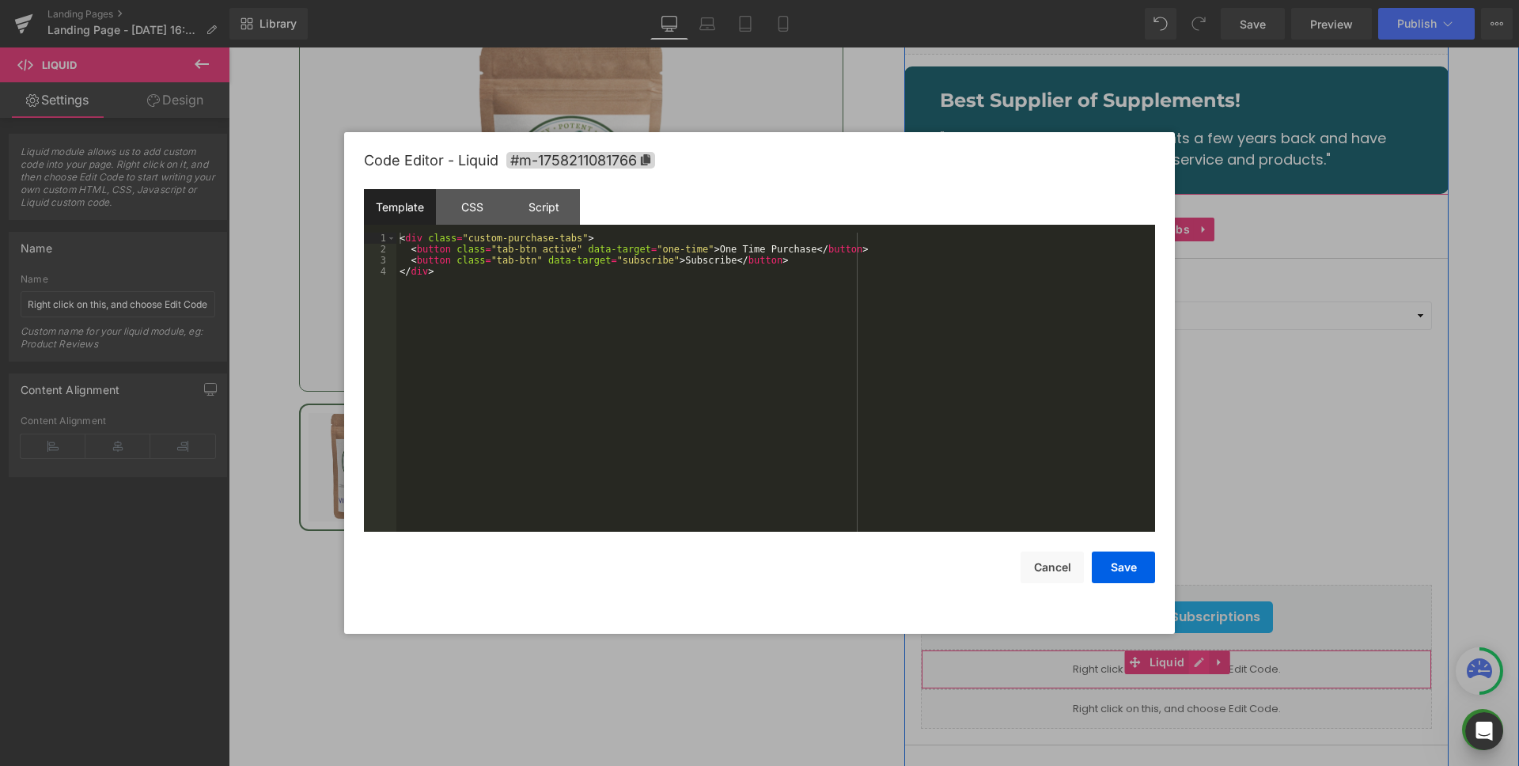
click at [1193, 656] on icon at bounding box center [1198, 662] width 11 height 12
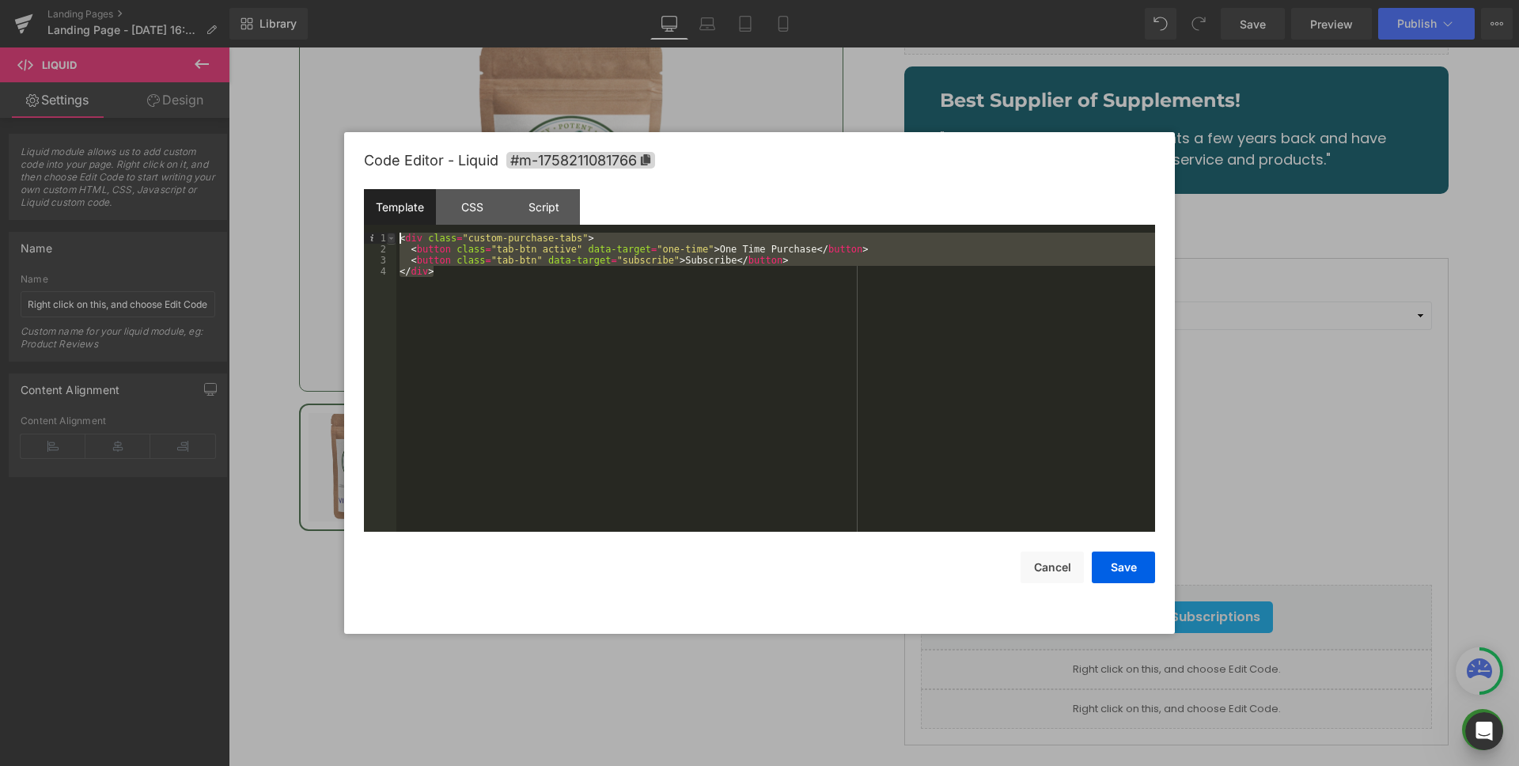
drag, startPoint x: 444, startPoint y: 269, endPoint x: 394, endPoint y: 234, distance: 61.4
click at [394, 234] on pre "1 2 3 4 < div class = "custom-purchase-tabs" > < button class = "tab-btn active…" at bounding box center [759, 382] width 791 height 299
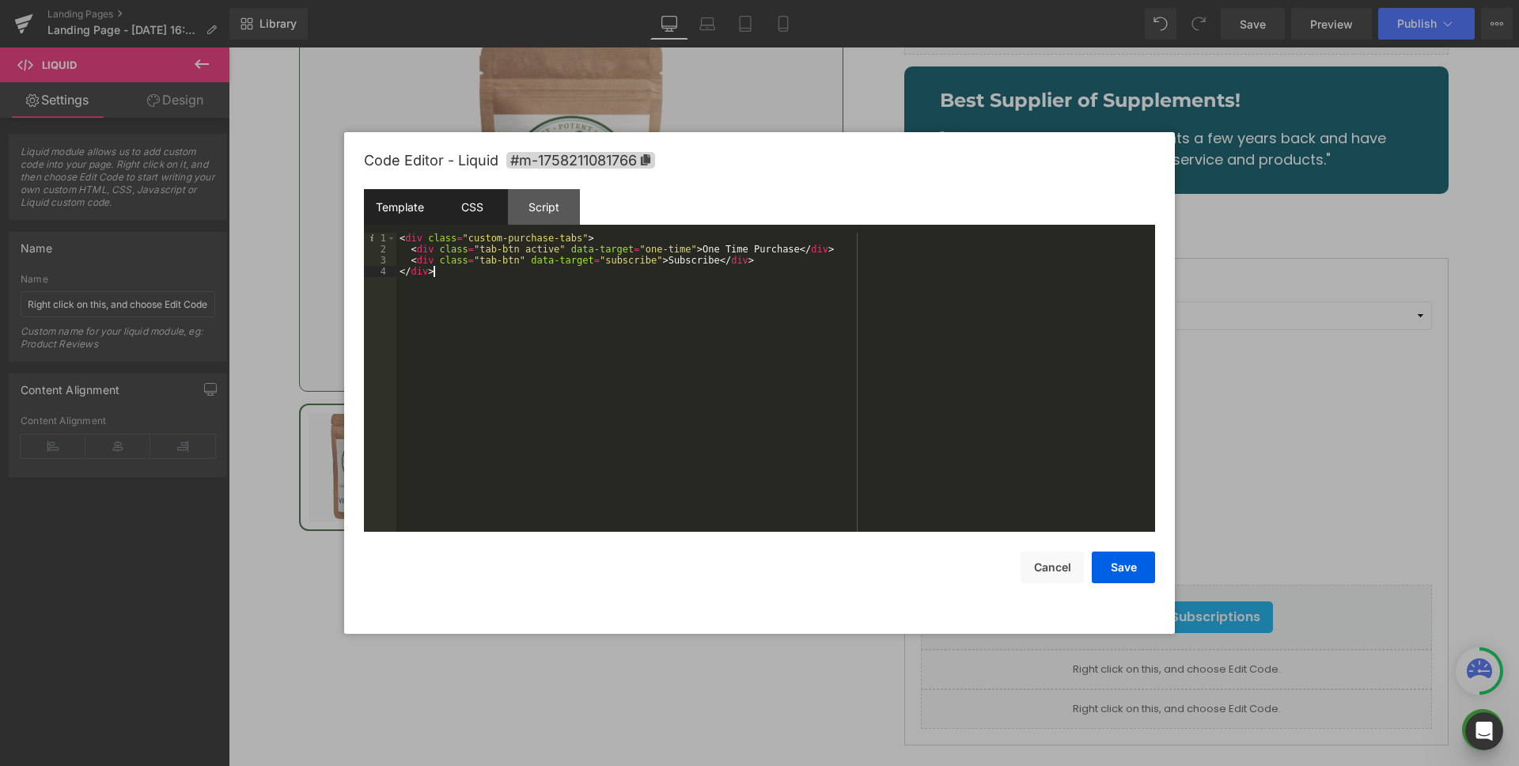
click at [450, 202] on div "CSS" at bounding box center [472, 207] width 72 height 36
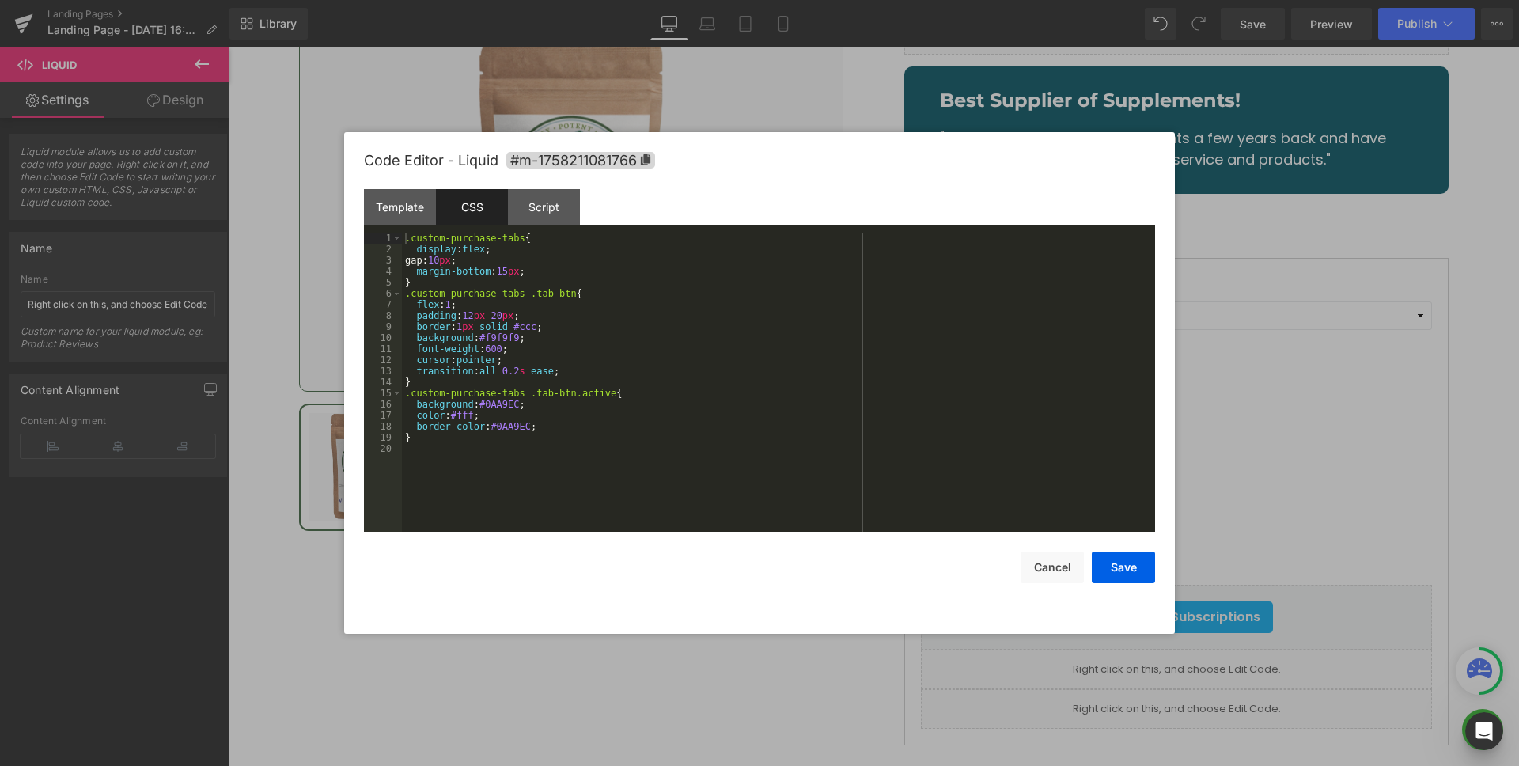
click at [661, 369] on div ".custom-purchase-tabs { display : flex ; gap: 10 px ; margin-bottom : 15 px ; }…" at bounding box center [778, 393] width 753 height 321
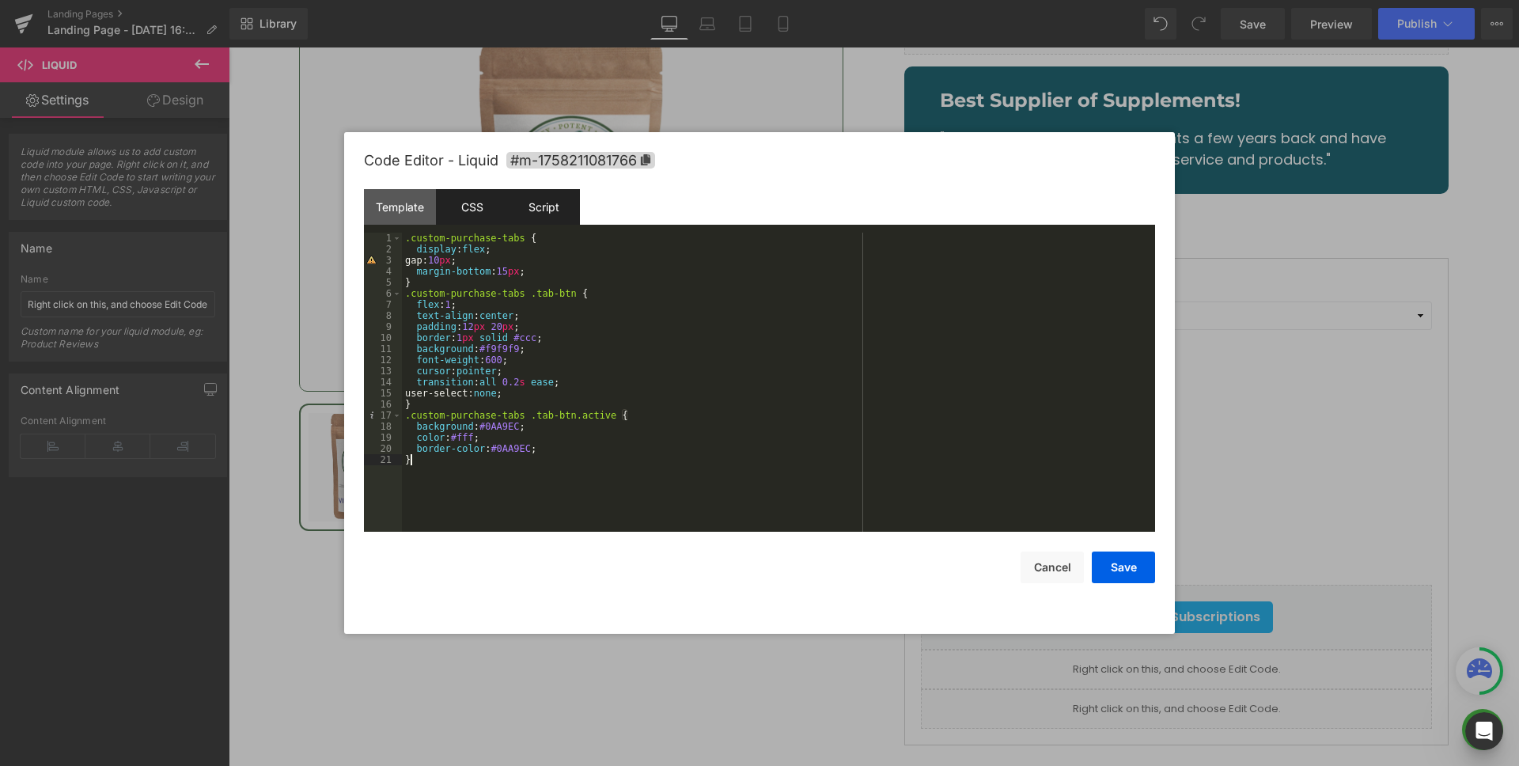
click at [528, 202] on div "Script" at bounding box center [544, 207] width 72 height 36
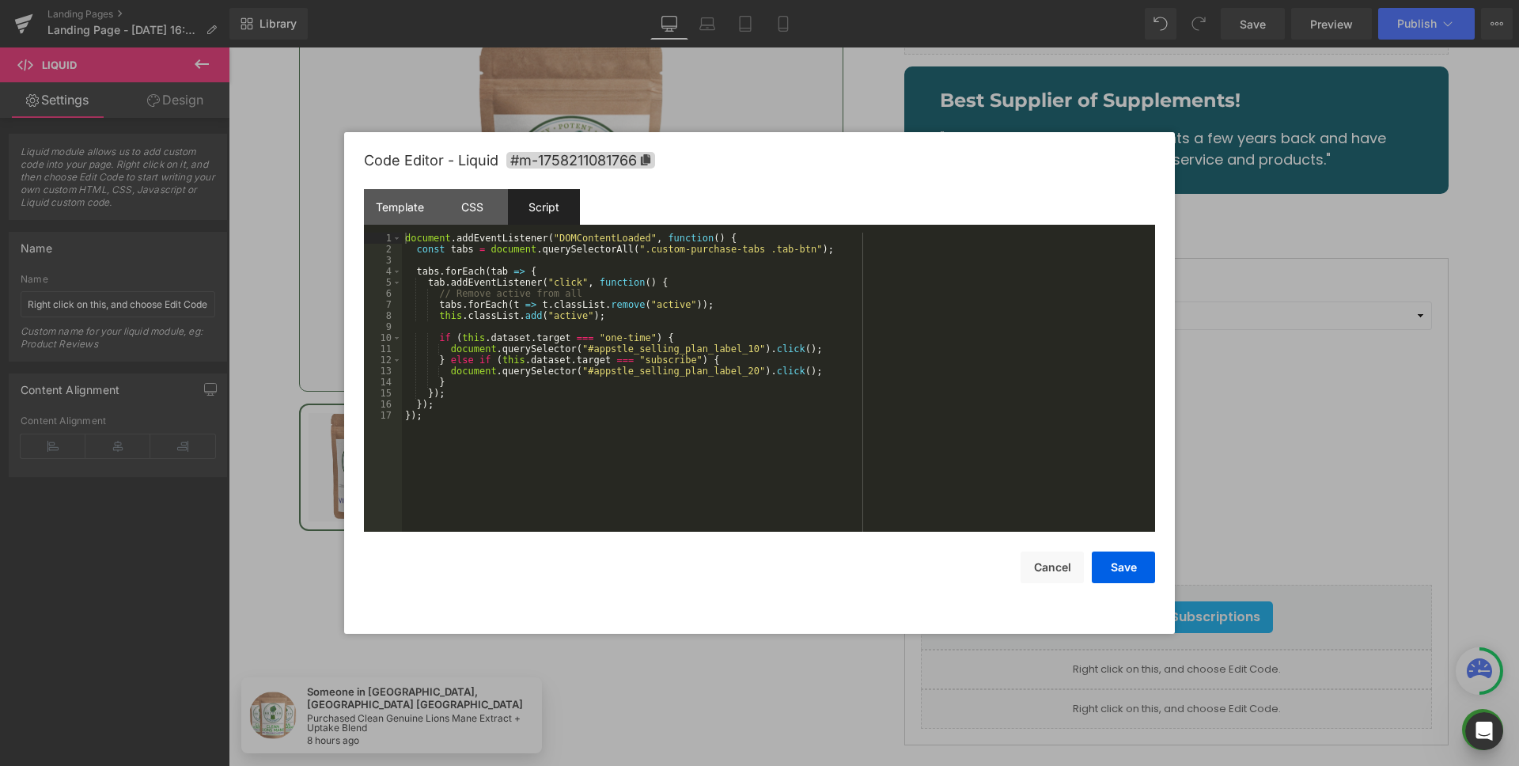
click at [722, 434] on div "document . addEventListener ( "DOMContentLoaded" , function ( ) { const tabs = …" at bounding box center [778, 393] width 753 height 321
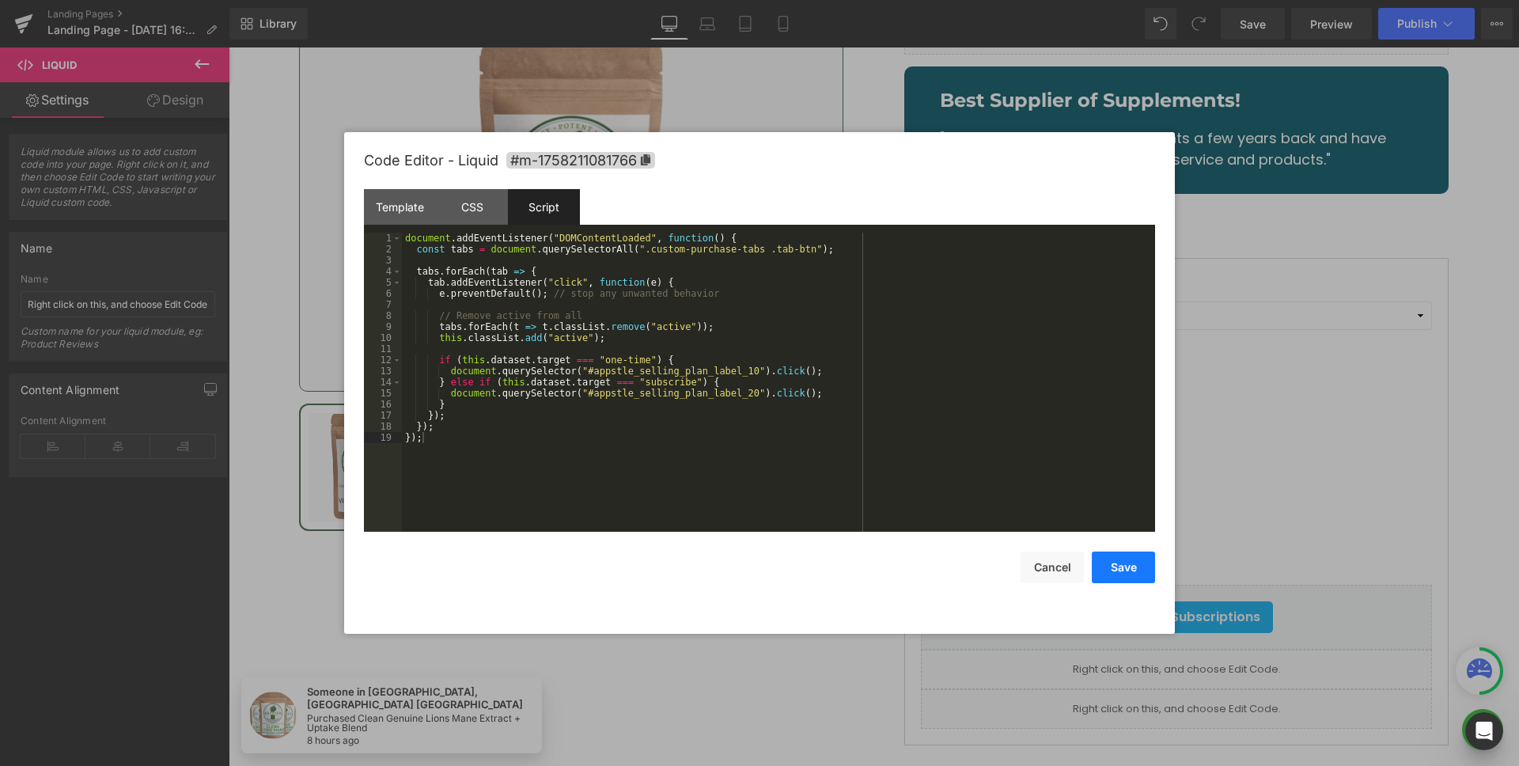
click at [1129, 569] on button "Save" at bounding box center [1122, 567] width 63 height 32
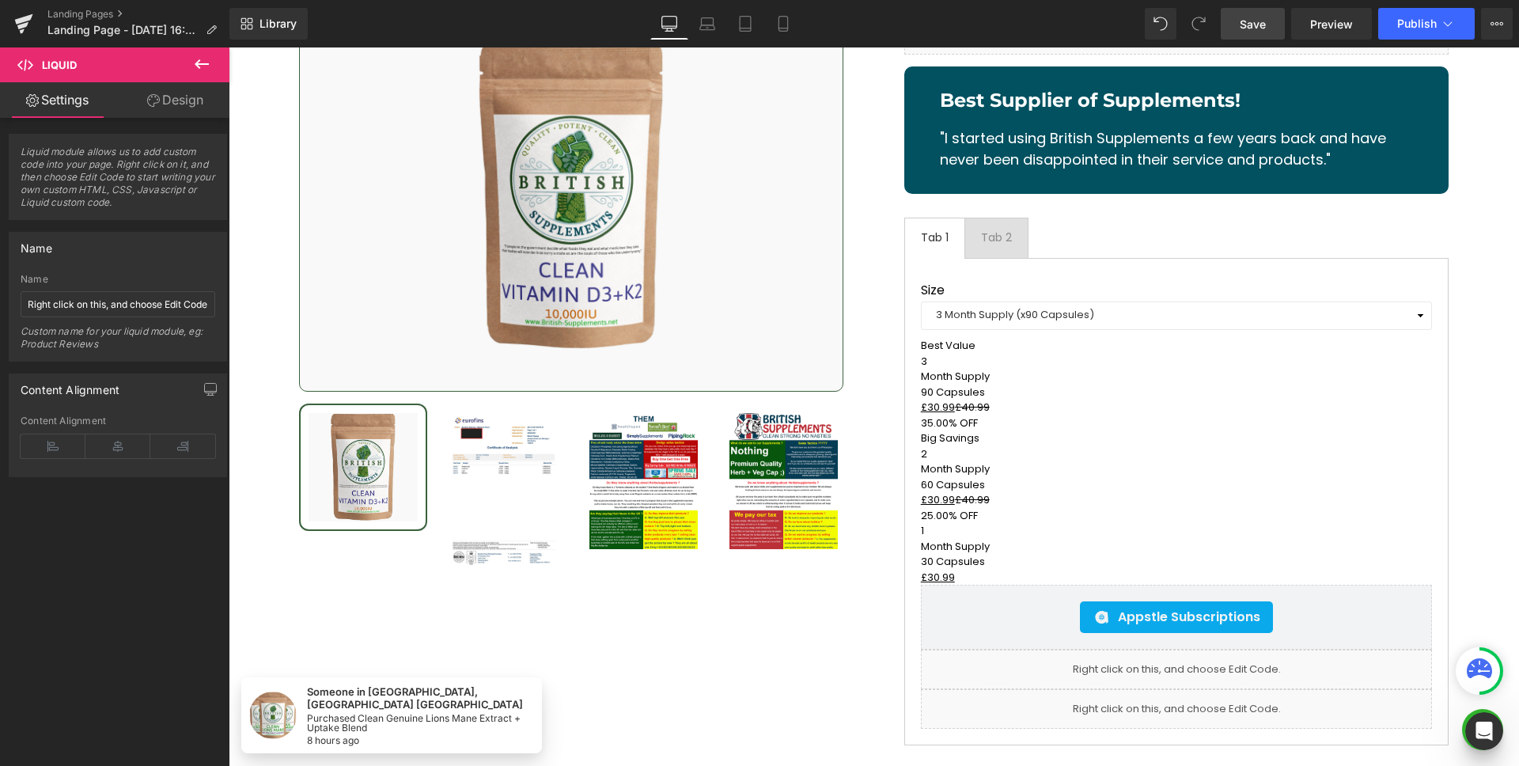
click at [1253, 31] on span "Save" at bounding box center [1252, 24] width 26 height 17
select select "3 Month Supply (x90 Capsules)"
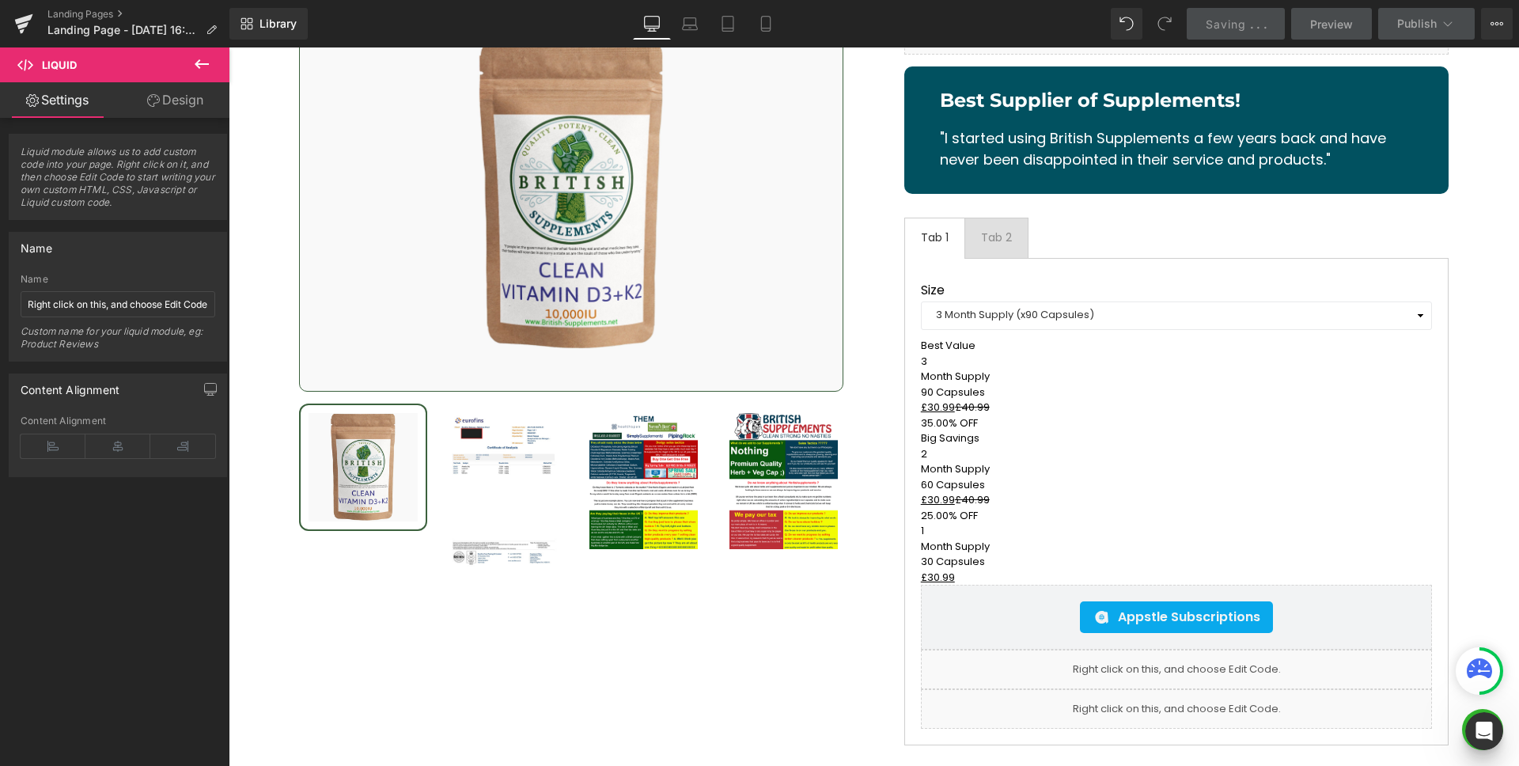
select select "3 Month Supply (x90 Capsules)"
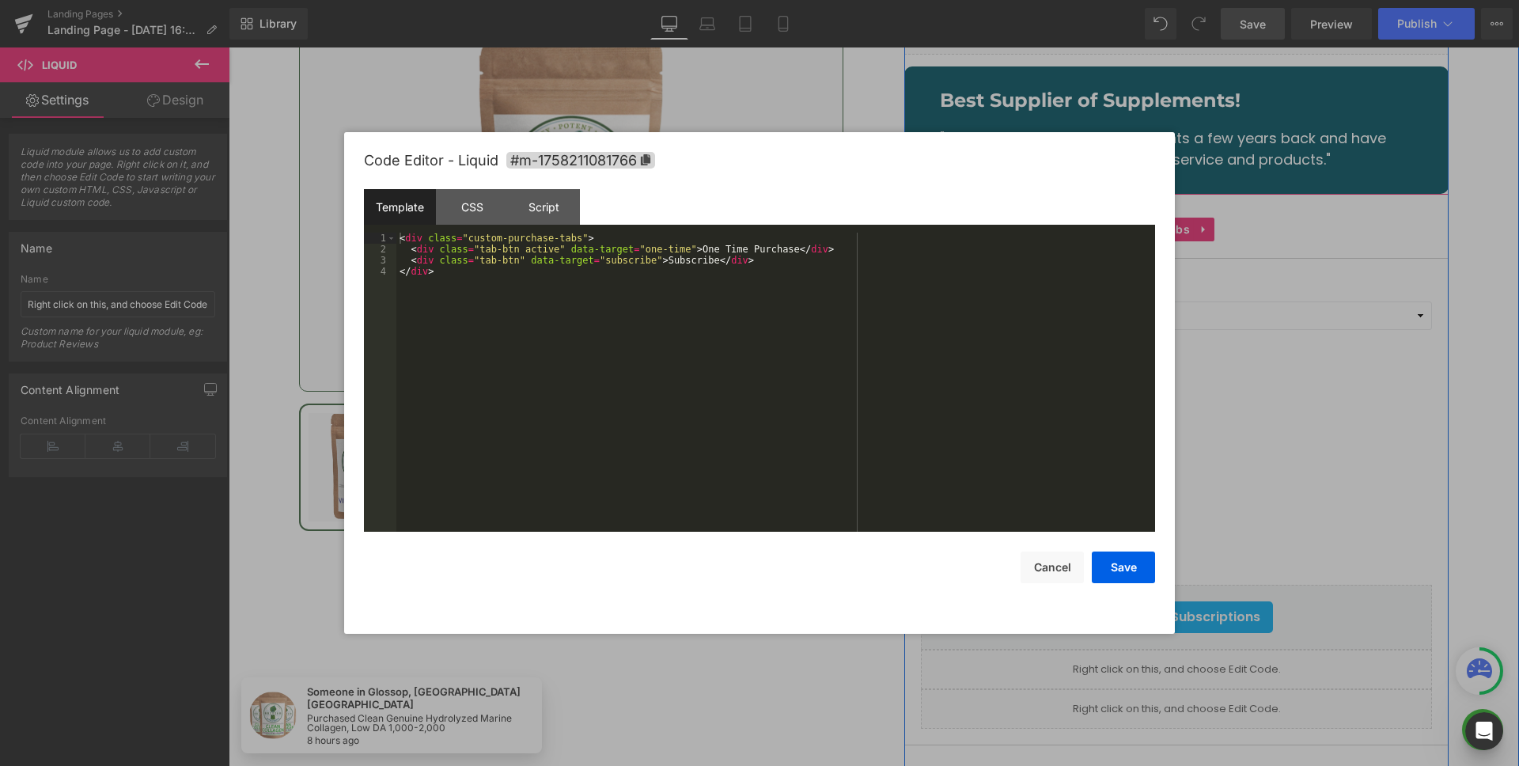
drag, startPoint x: 1186, startPoint y: 591, endPoint x: 1091, endPoint y: 481, distance: 145.2
click at [1190, 657] on icon at bounding box center [1194, 661] width 9 height 9
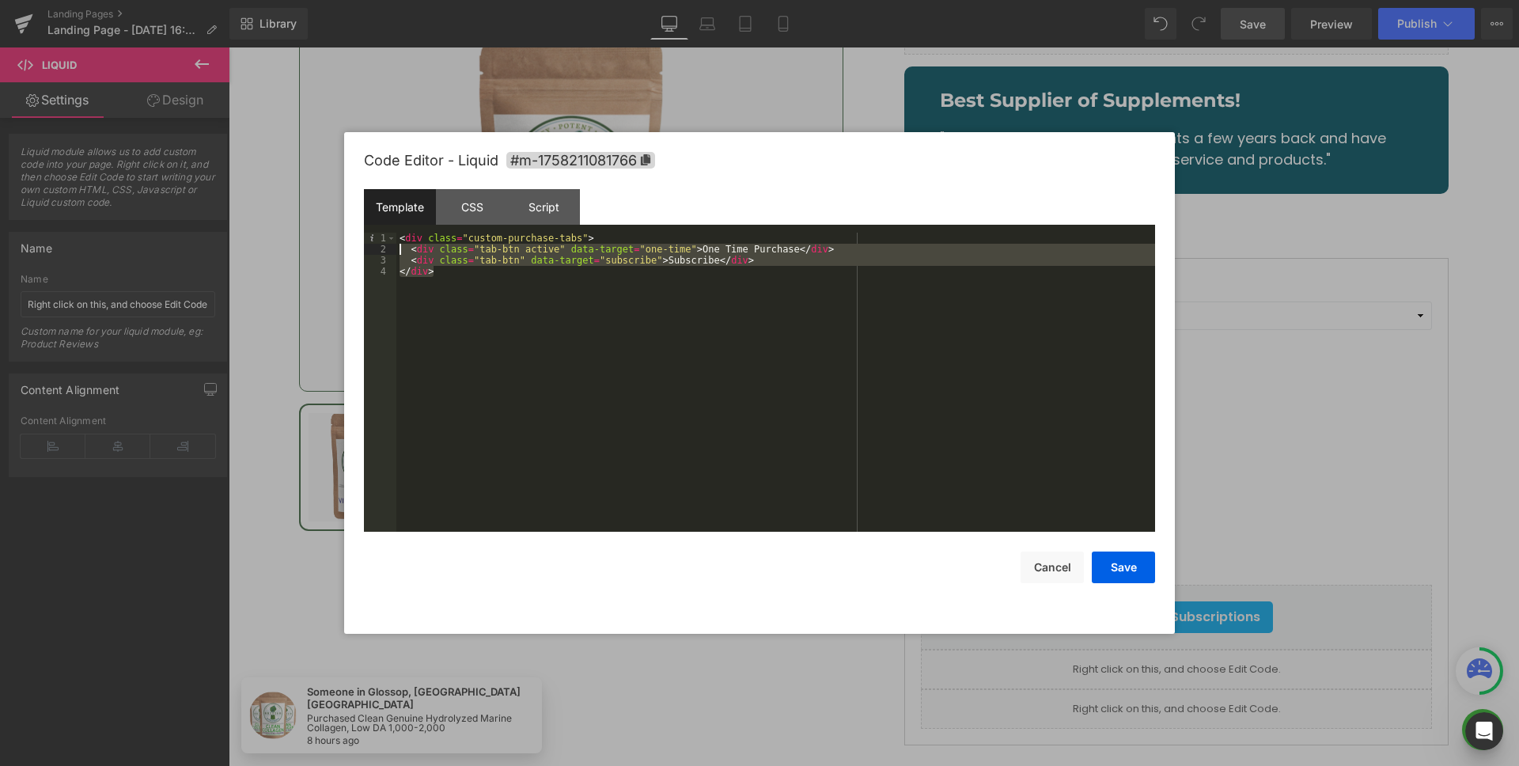
drag, startPoint x: 489, startPoint y: 280, endPoint x: 396, endPoint y: 242, distance: 100.0
click at [396, 242] on div "< div class = "custom-purchase-tabs" > < div class = "tab-btn active" data-targ…" at bounding box center [775, 393] width 758 height 321
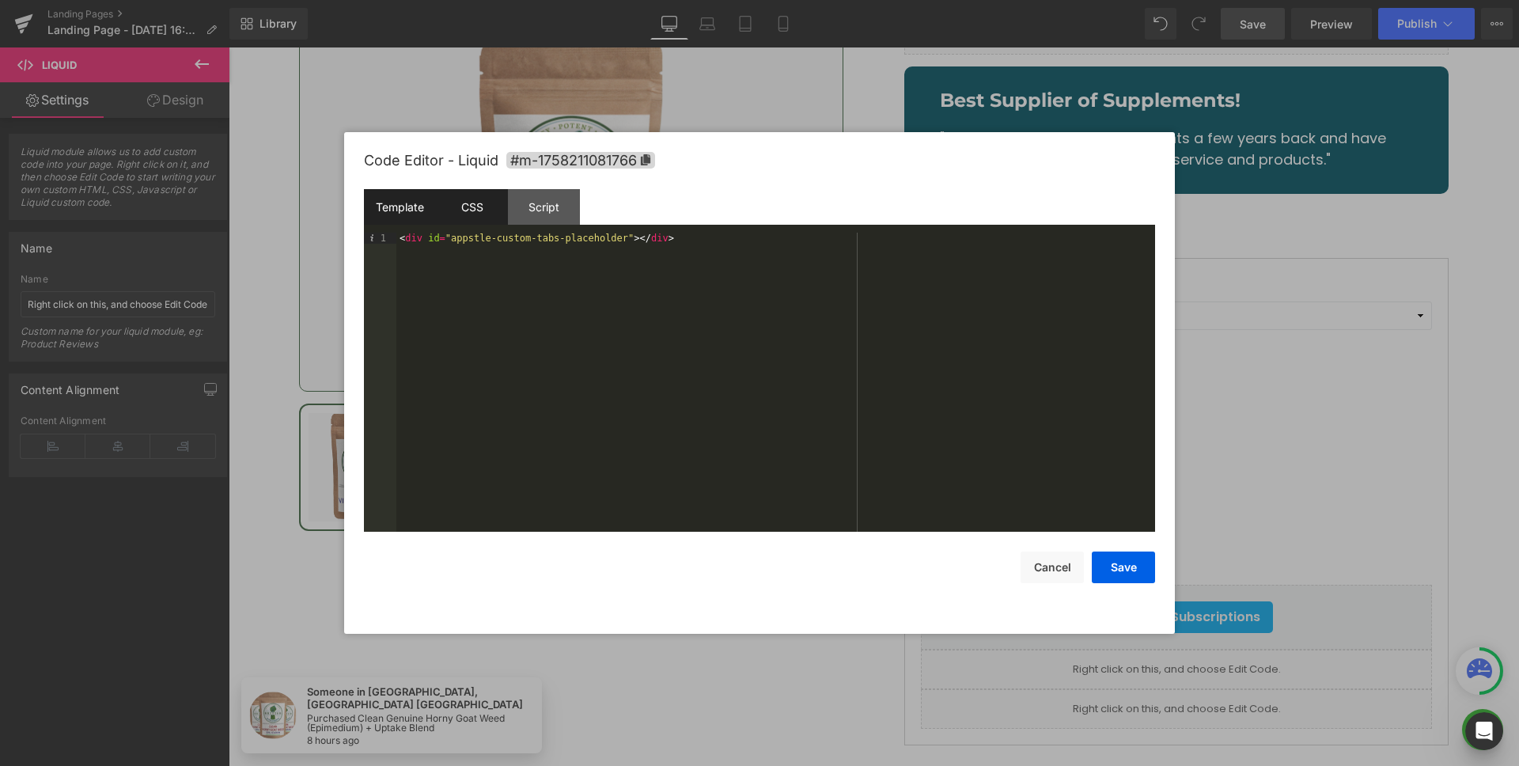
click at [448, 198] on div "CSS" at bounding box center [472, 207] width 72 height 36
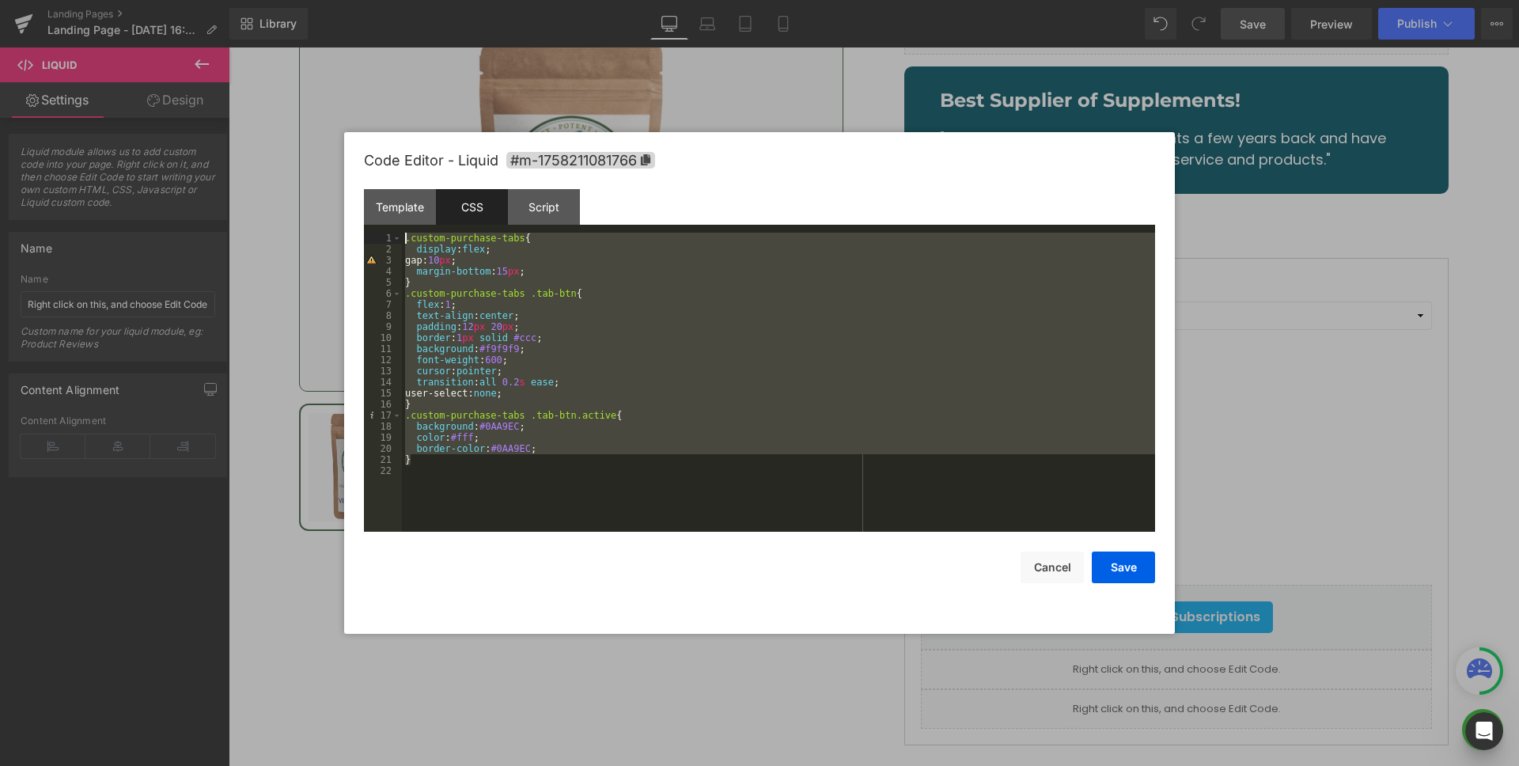
drag, startPoint x: 452, startPoint y: 462, endPoint x: 402, endPoint y: 236, distance: 230.8
click at [402, 236] on div ".custom-purchase-tabs { display : flex ; gap: 10 px ; margin-bottom : 15 px ; }…" at bounding box center [778, 393] width 753 height 321
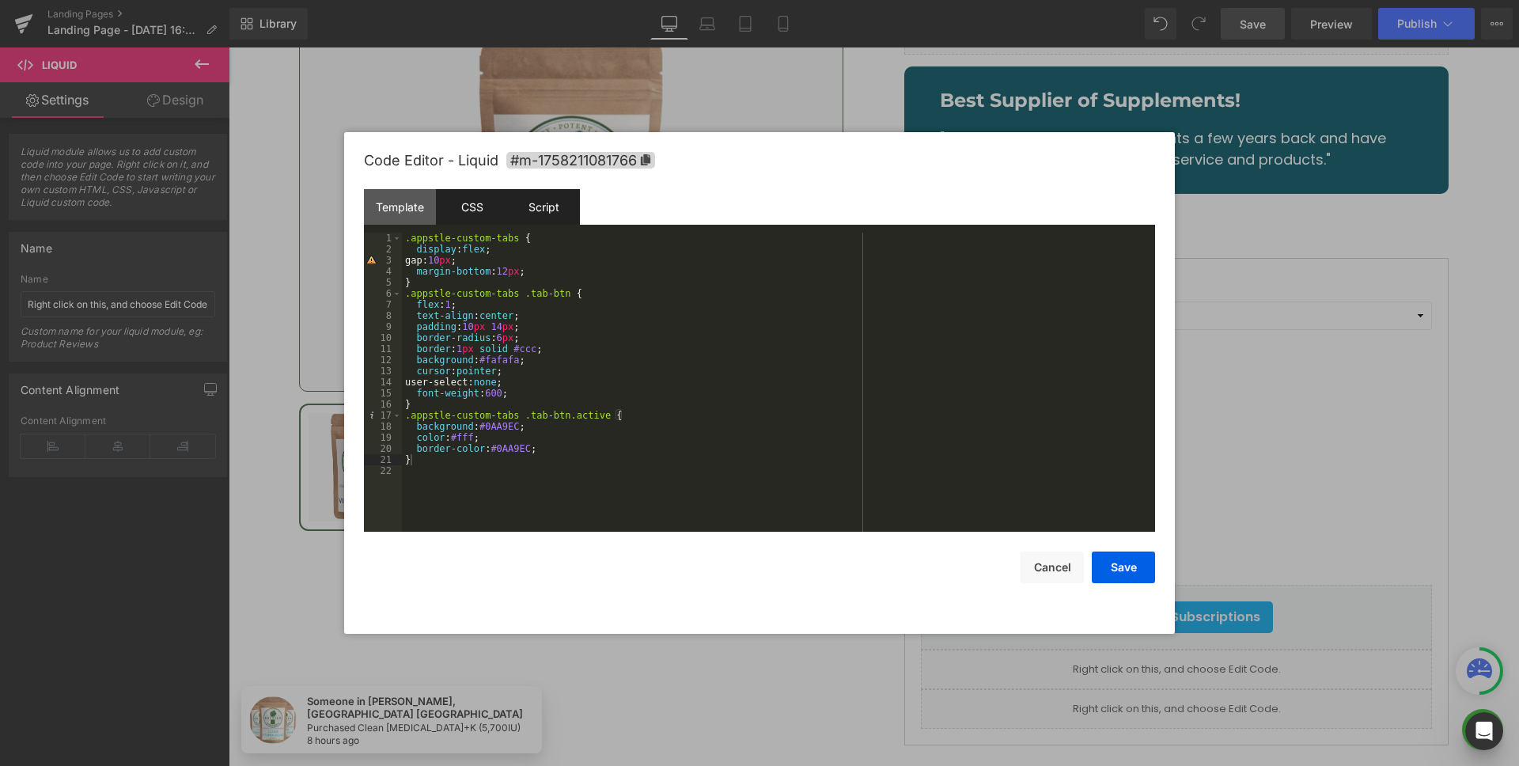
click at [536, 206] on div "Script" at bounding box center [544, 207] width 72 height 36
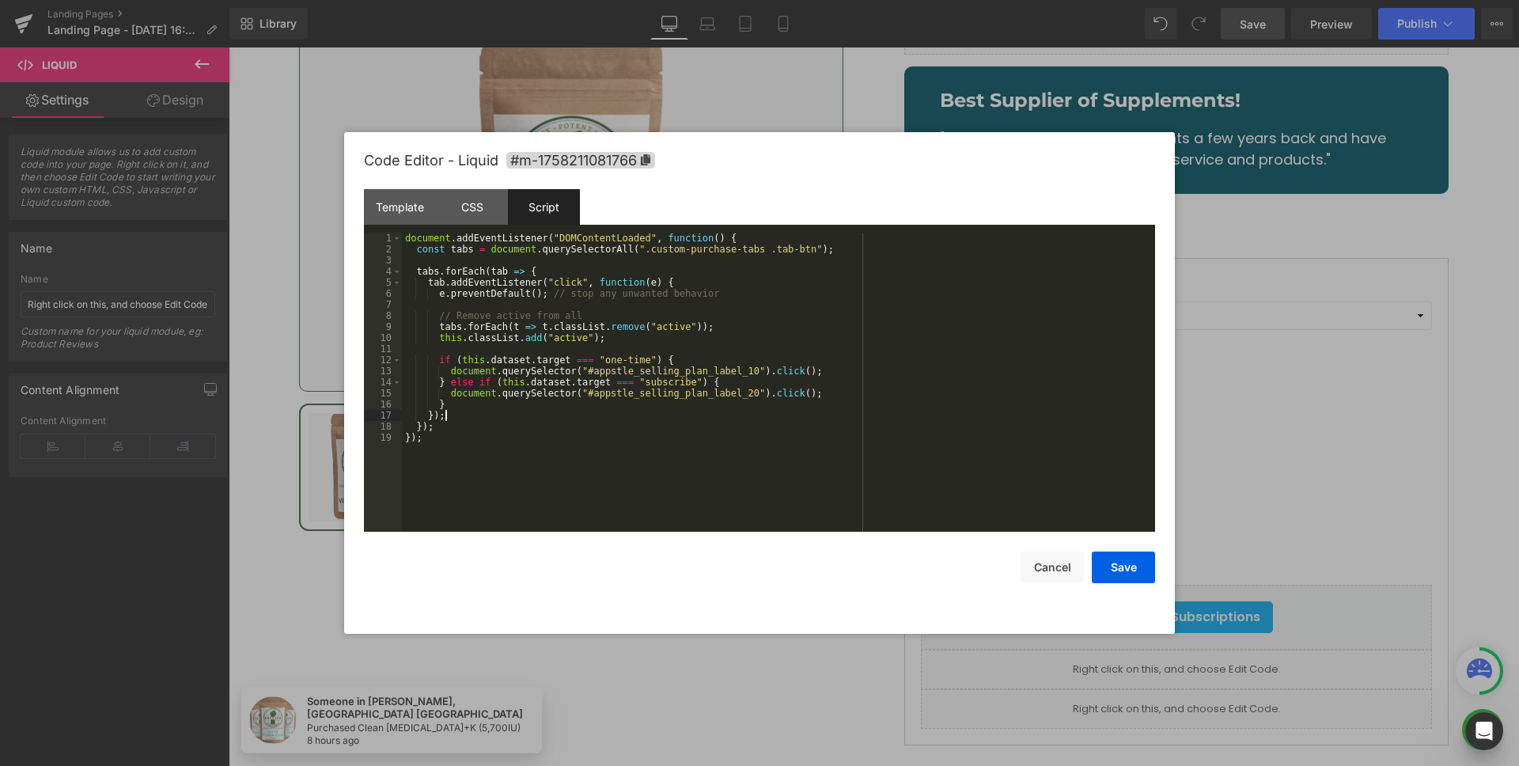
click at [611, 420] on div "document . addEventListener ( "DOMContentLoaded" , function ( ) { const tabs = …" at bounding box center [778, 393] width 753 height 321
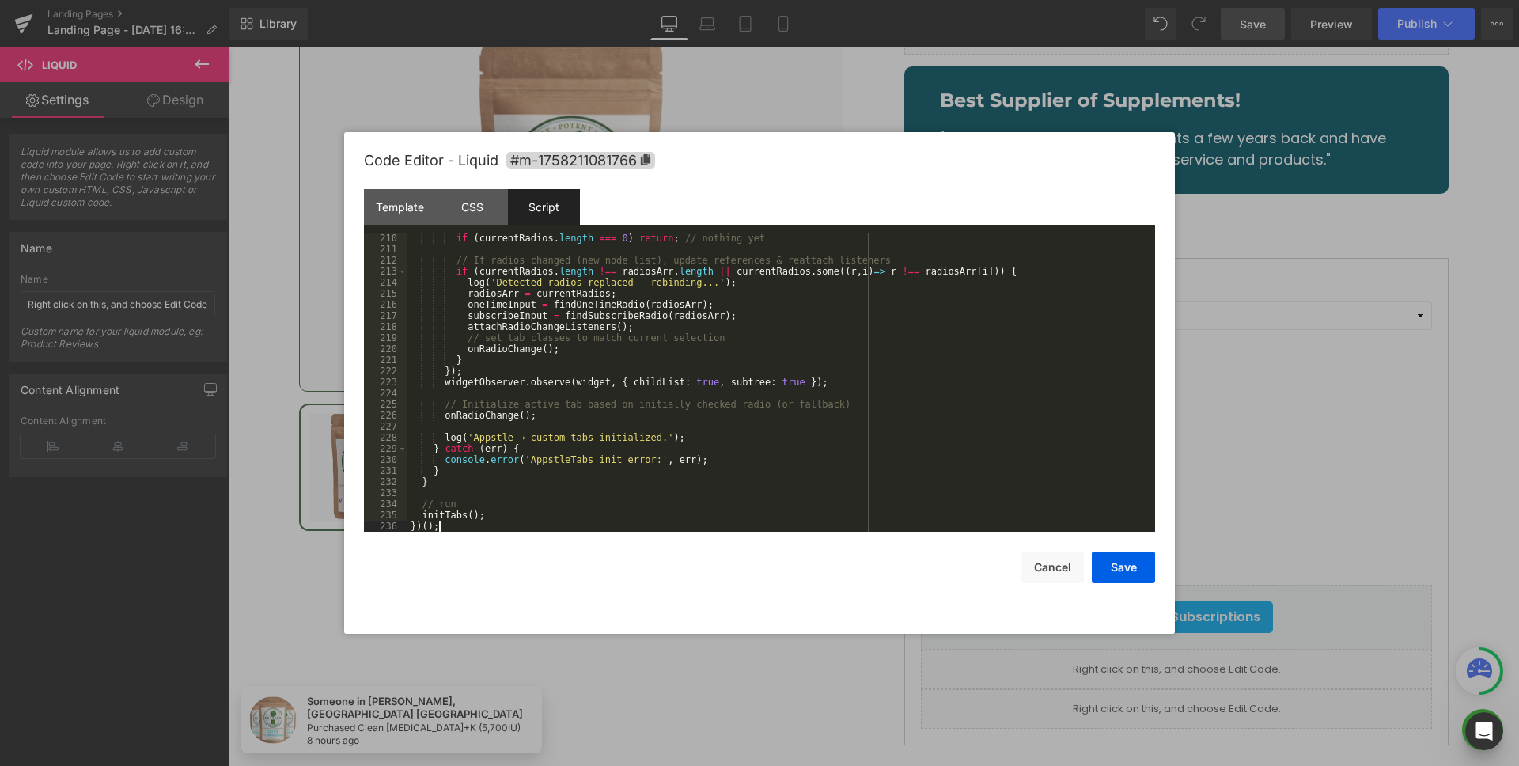
scroll to position [2314, 0]
click at [1126, 562] on button "Save" at bounding box center [1122, 567] width 63 height 32
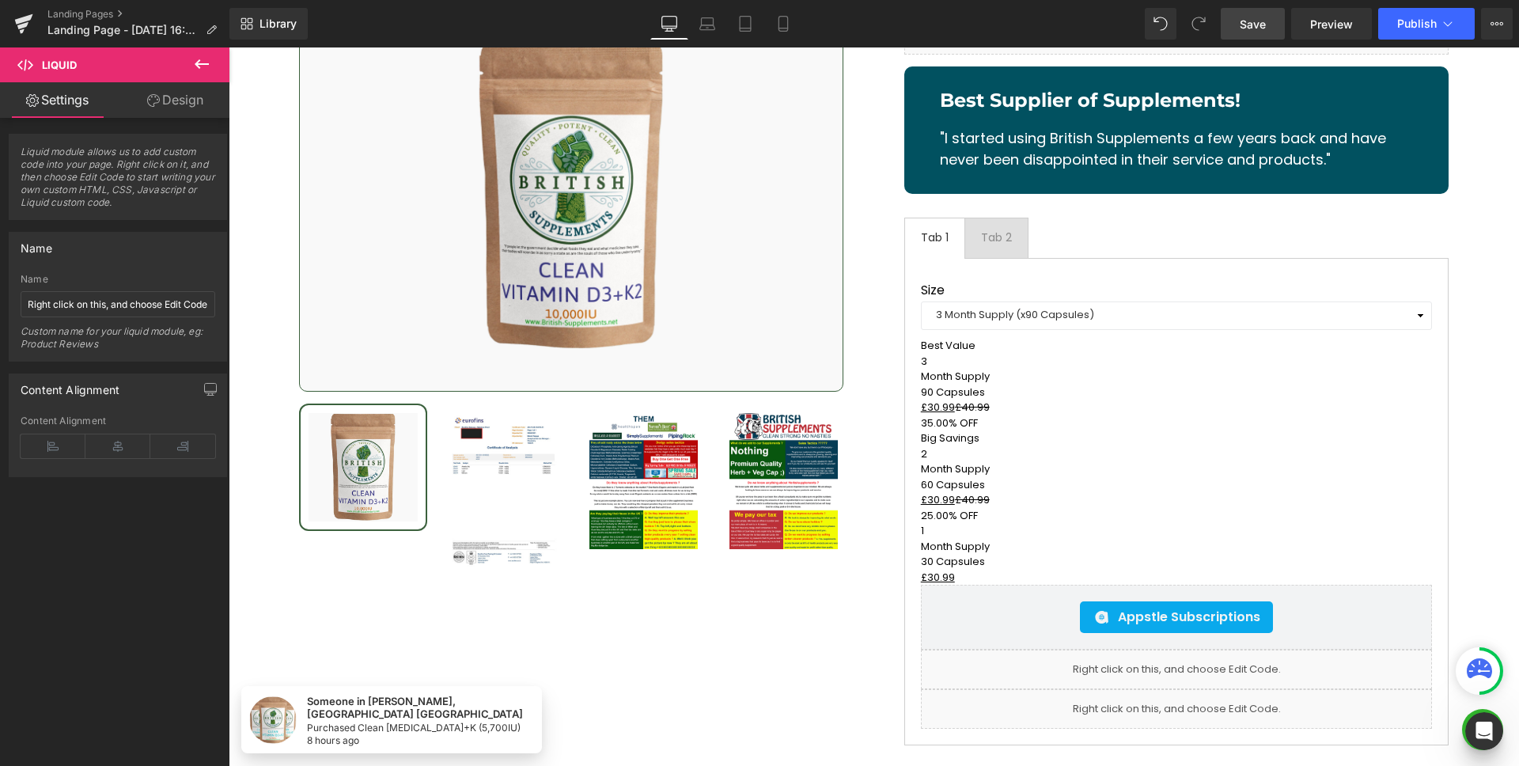
click at [1255, 28] on span "Save" at bounding box center [1252, 24] width 26 height 17
select select "3 Month Supply (x90 Capsules)"
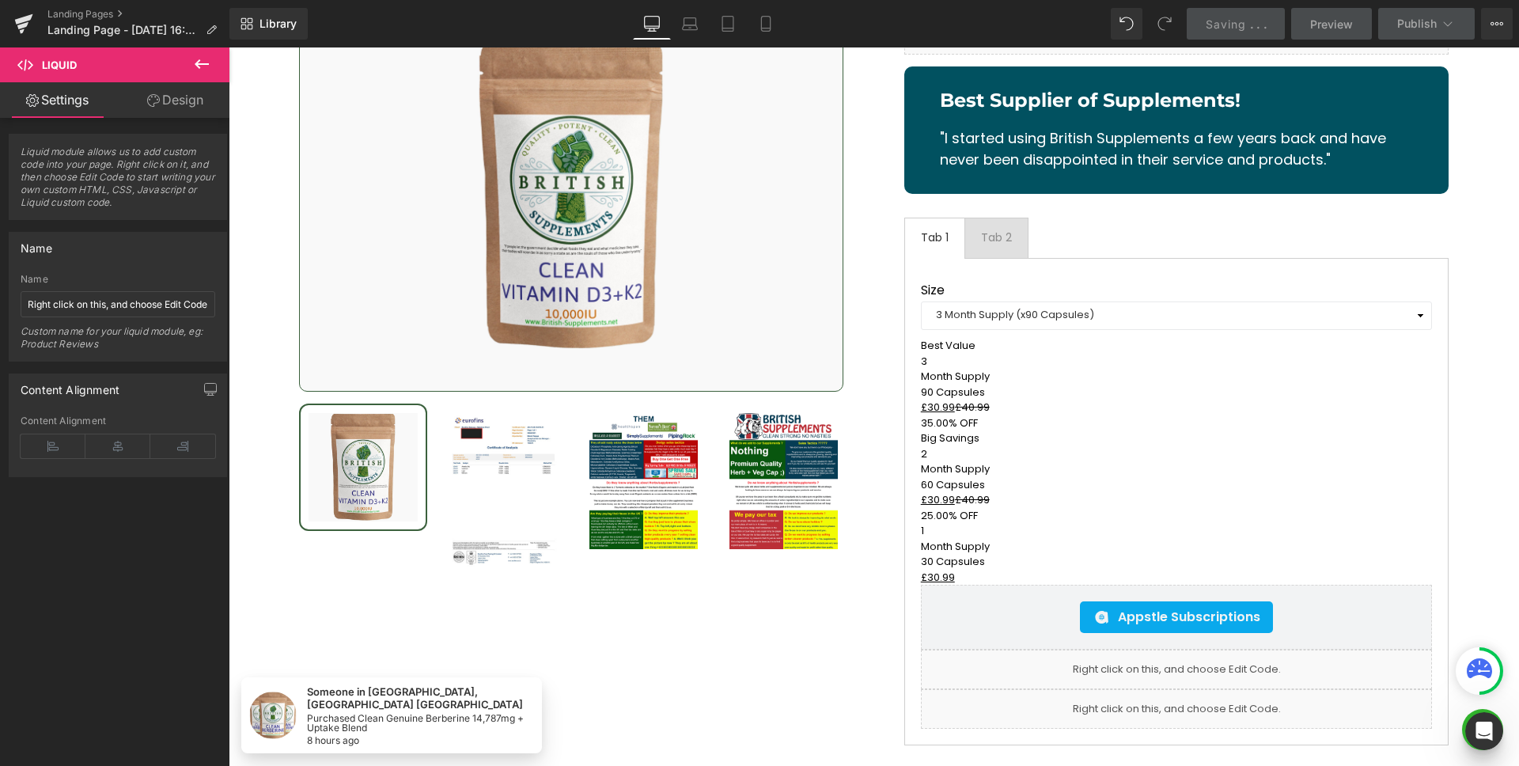
select select "3 Month Supply (x90 Capsules)"
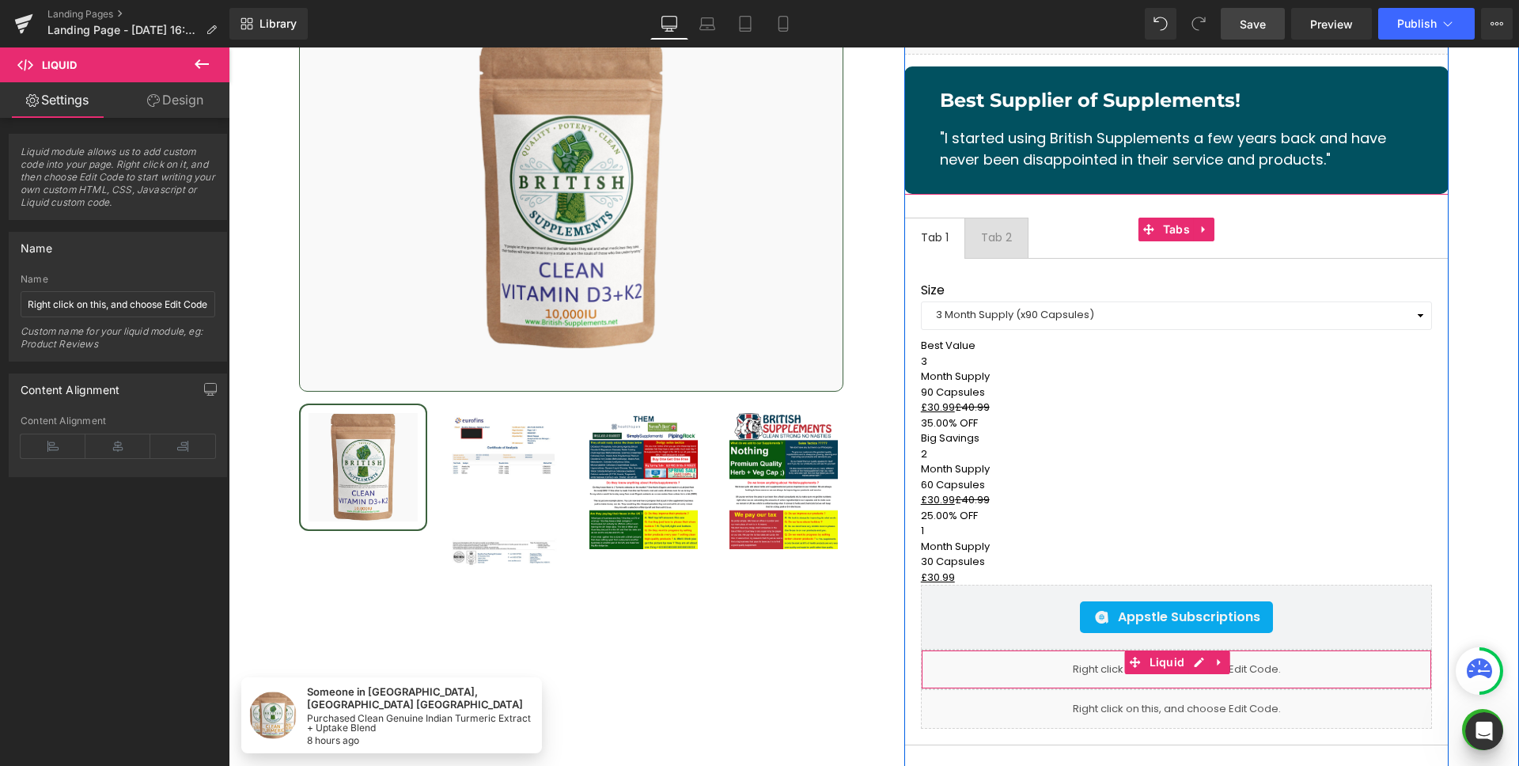
click at [1167, 650] on span "Liquid" at bounding box center [1166, 662] width 43 height 24
click at [1193, 656] on icon at bounding box center [1198, 662] width 11 height 12
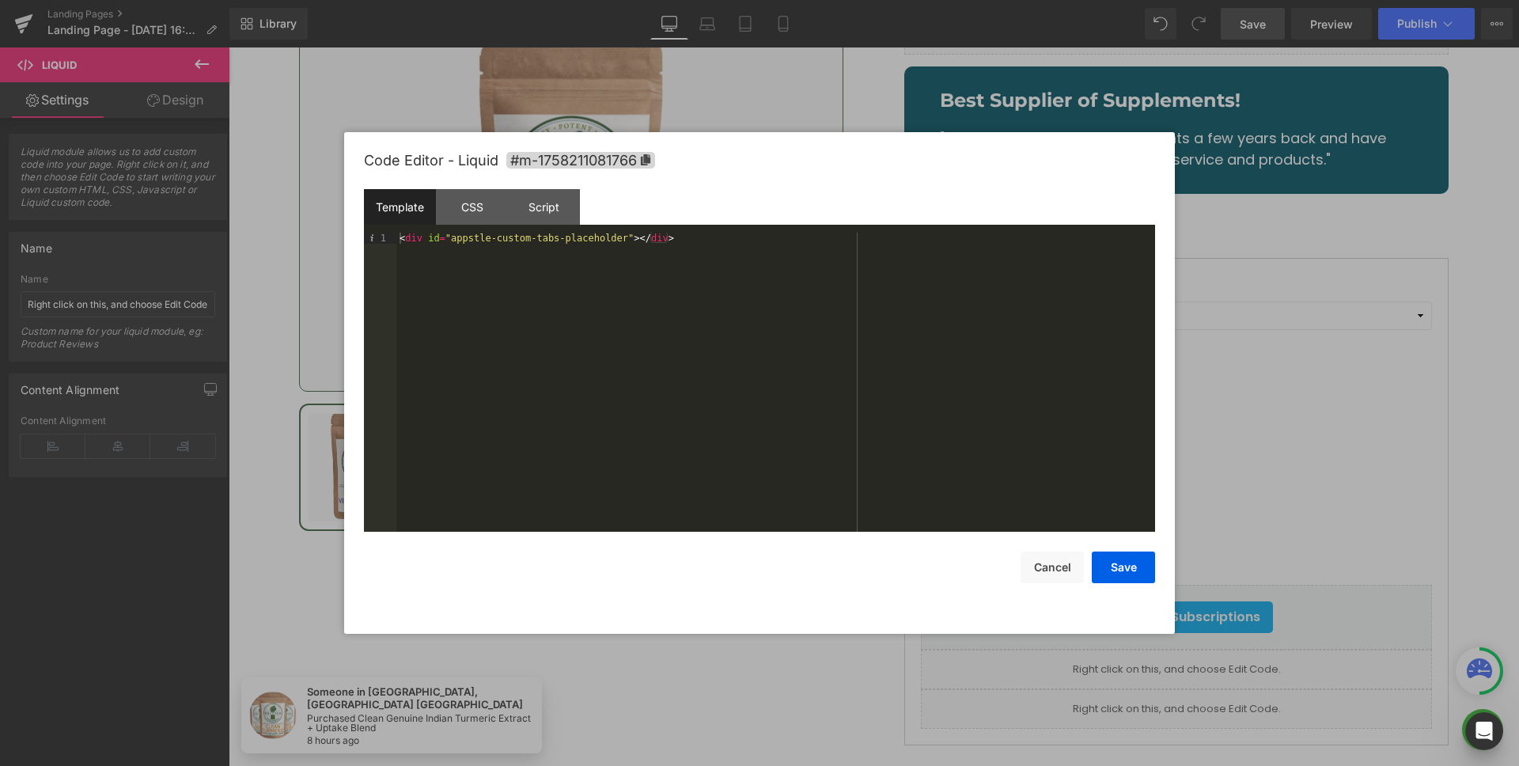
click at [542, 244] on div "< div id = "appstle-custom-tabs-placeholder" > </ div >" at bounding box center [775, 393] width 758 height 321
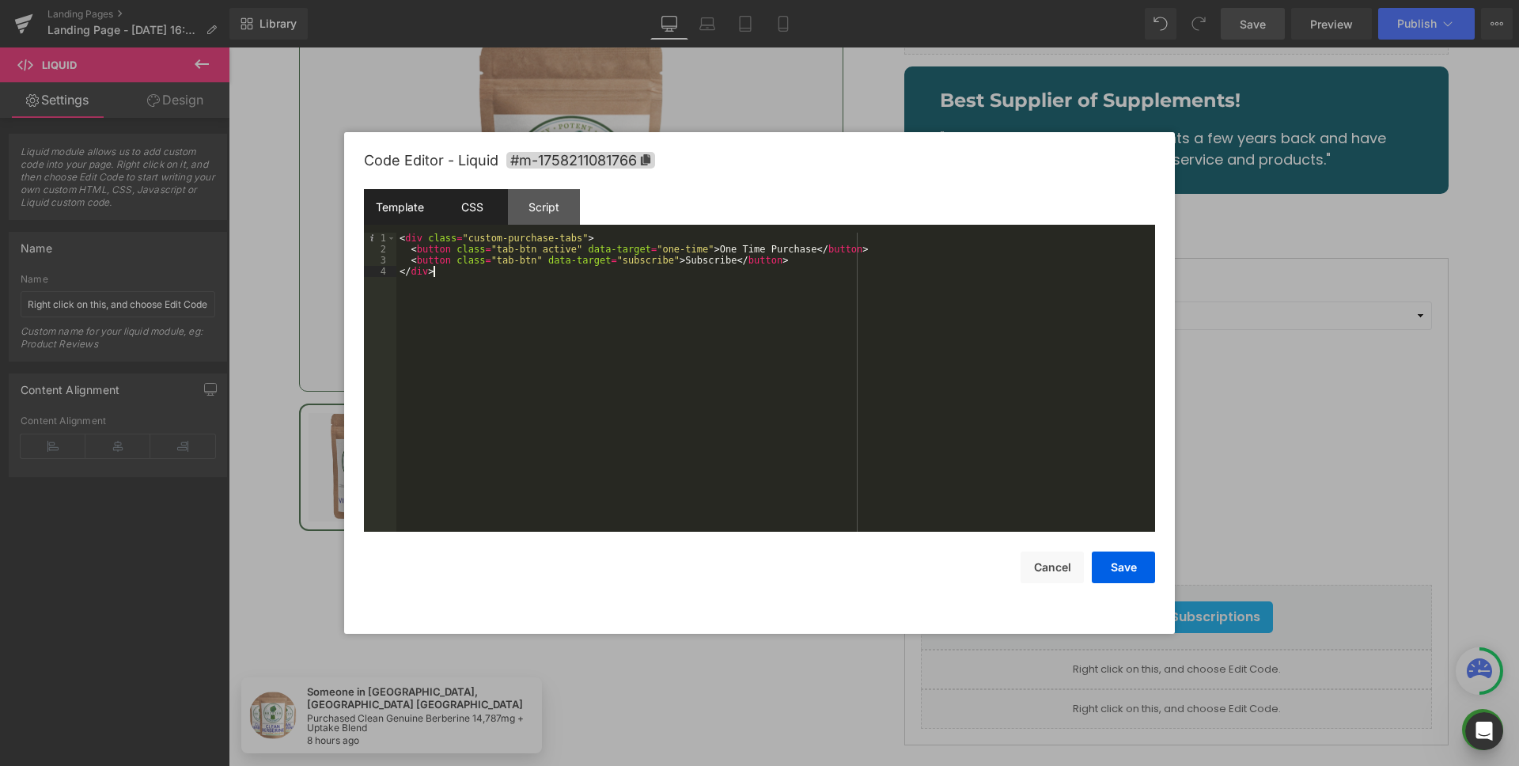
click at [471, 206] on div "CSS" at bounding box center [472, 207] width 72 height 36
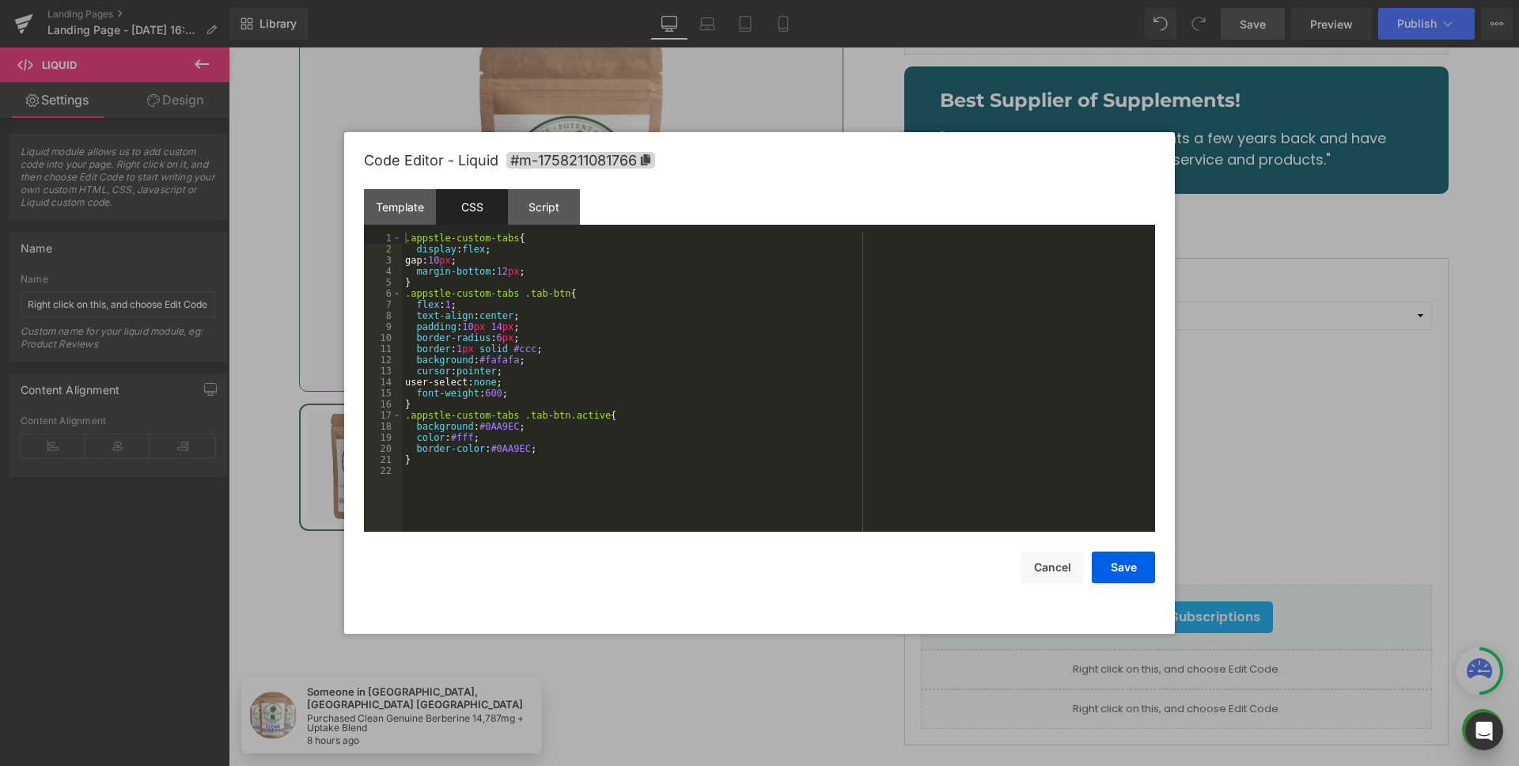
click at [630, 350] on div ".appstle-custom-tabs { display : flex ; gap: 10 px ; margin-bottom : 12 px ; } …" at bounding box center [778, 393] width 753 height 321
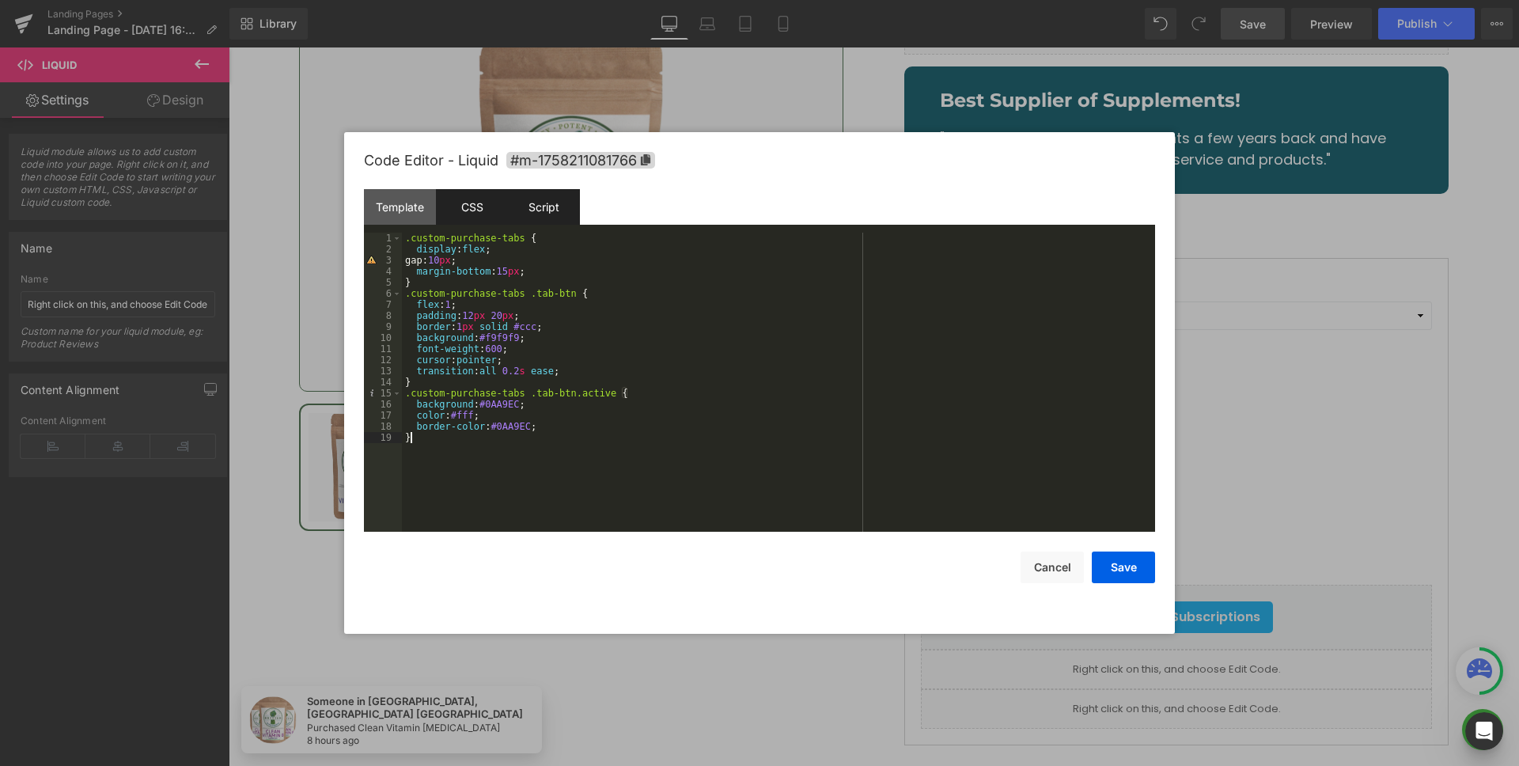
click at [509, 201] on div "Script" at bounding box center [544, 207] width 72 height 36
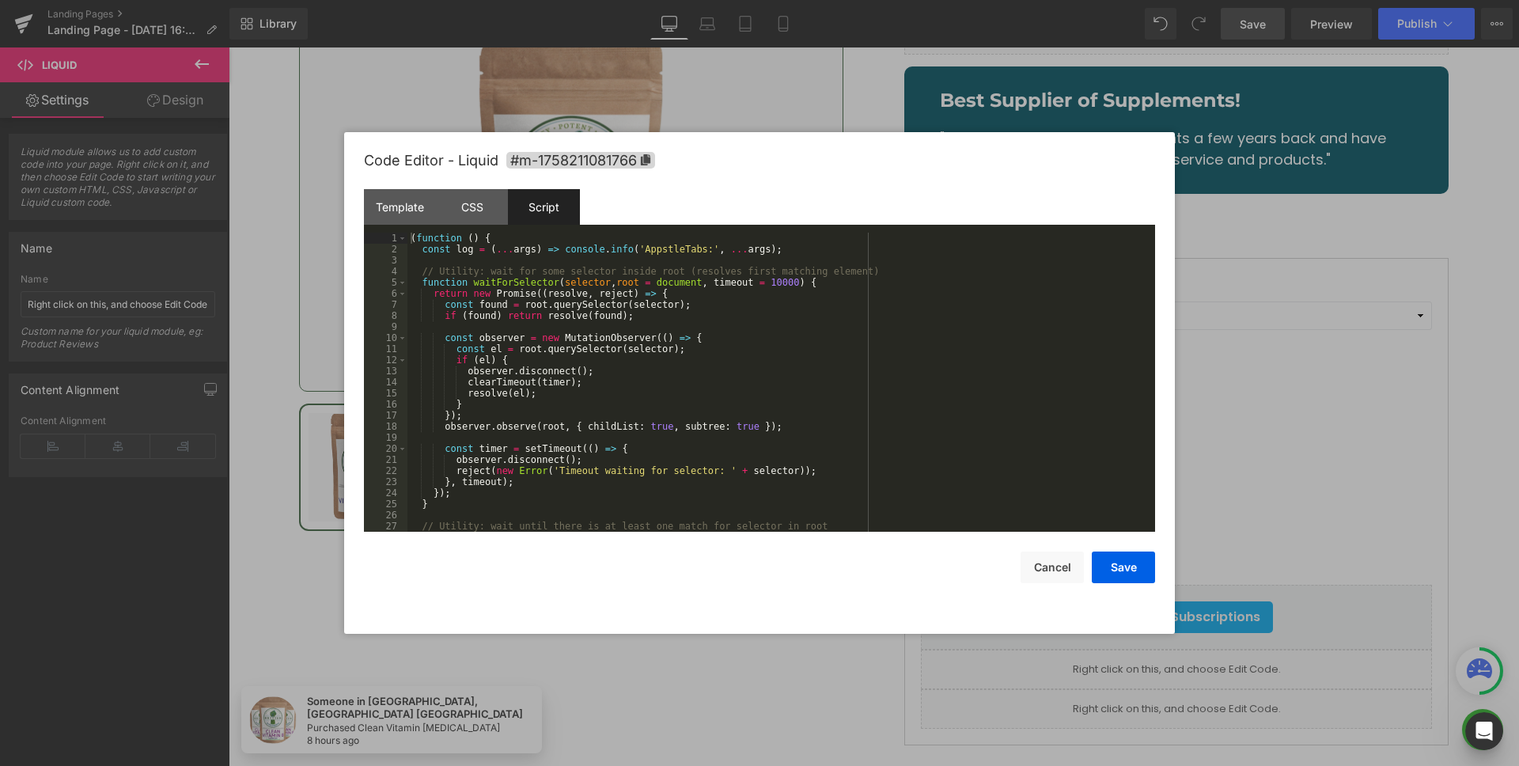
click at [531, 204] on div "Script" at bounding box center [544, 207] width 72 height 36
click at [739, 378] on div "( function ( ) { const log = ( ... args ) => console . info ( 'AppstleTabs:' , …" at bounding box center [777, 393] width 741 height 321
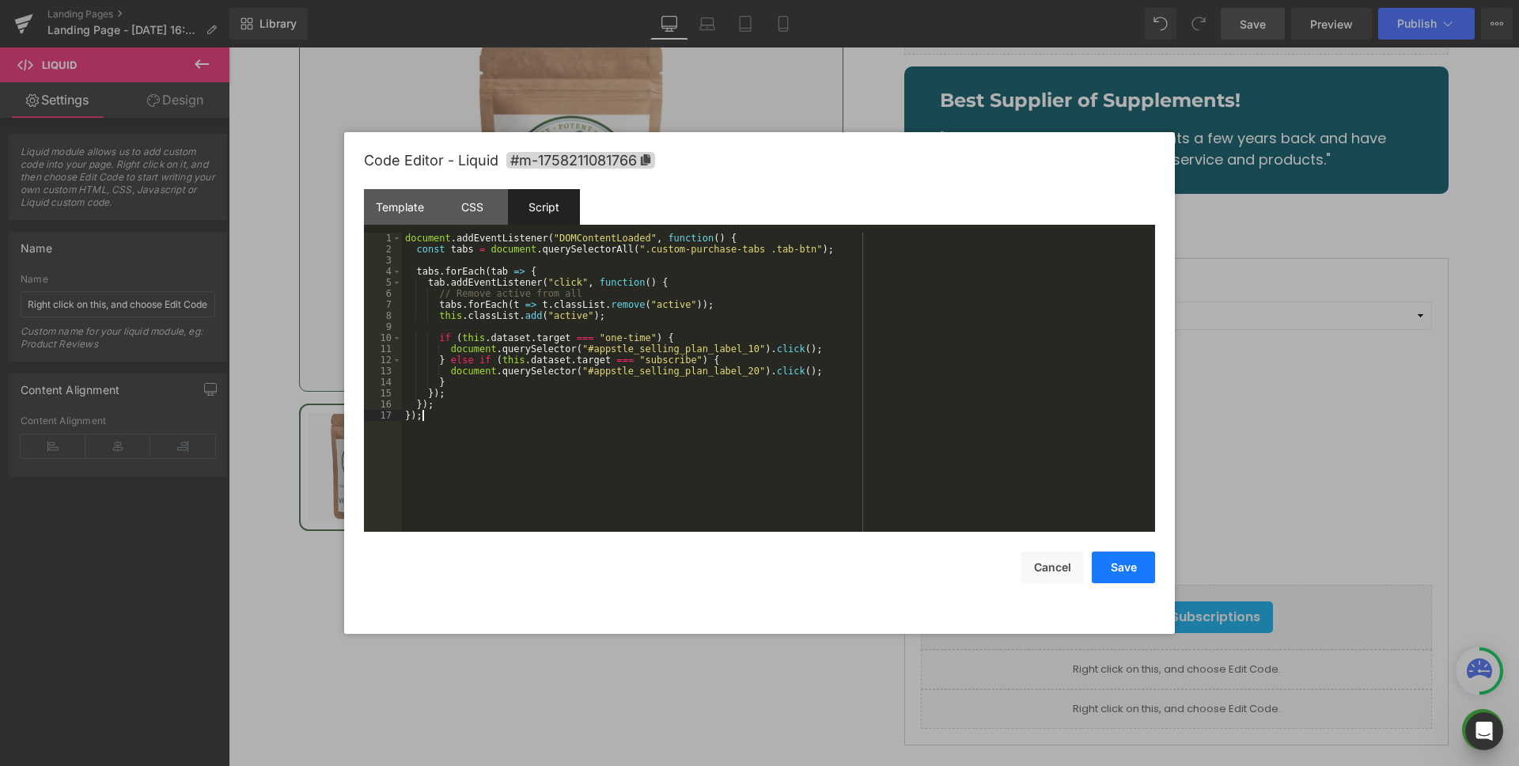
click at [1110, 565] on button "Save" at bounding box center [1122, 567] width 63 height 32
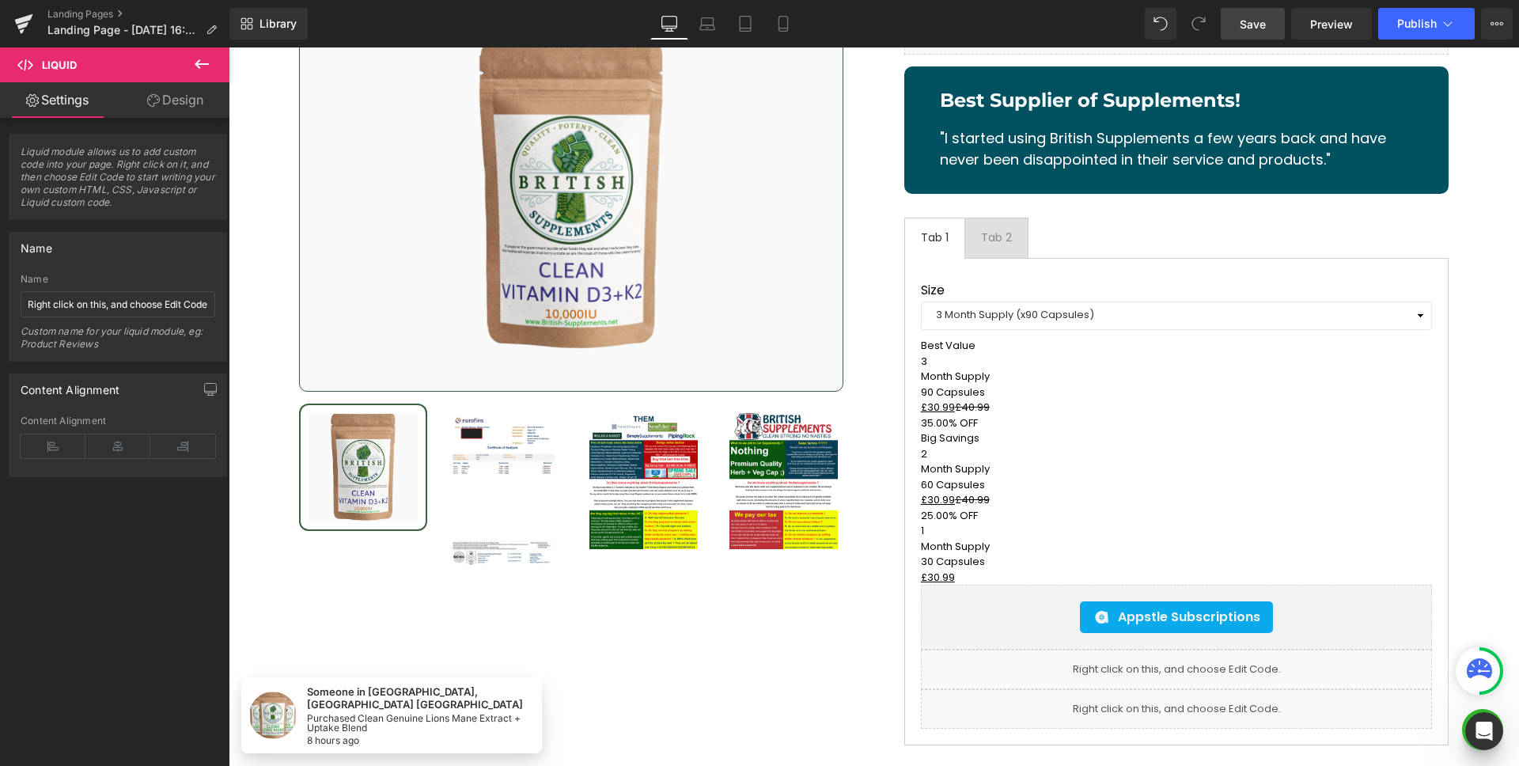
click at [1261, 20] on span "Save" at bounding box center [1252, 24] width 26 height 17
select select "3 Month Supply (x90 Capsules)"
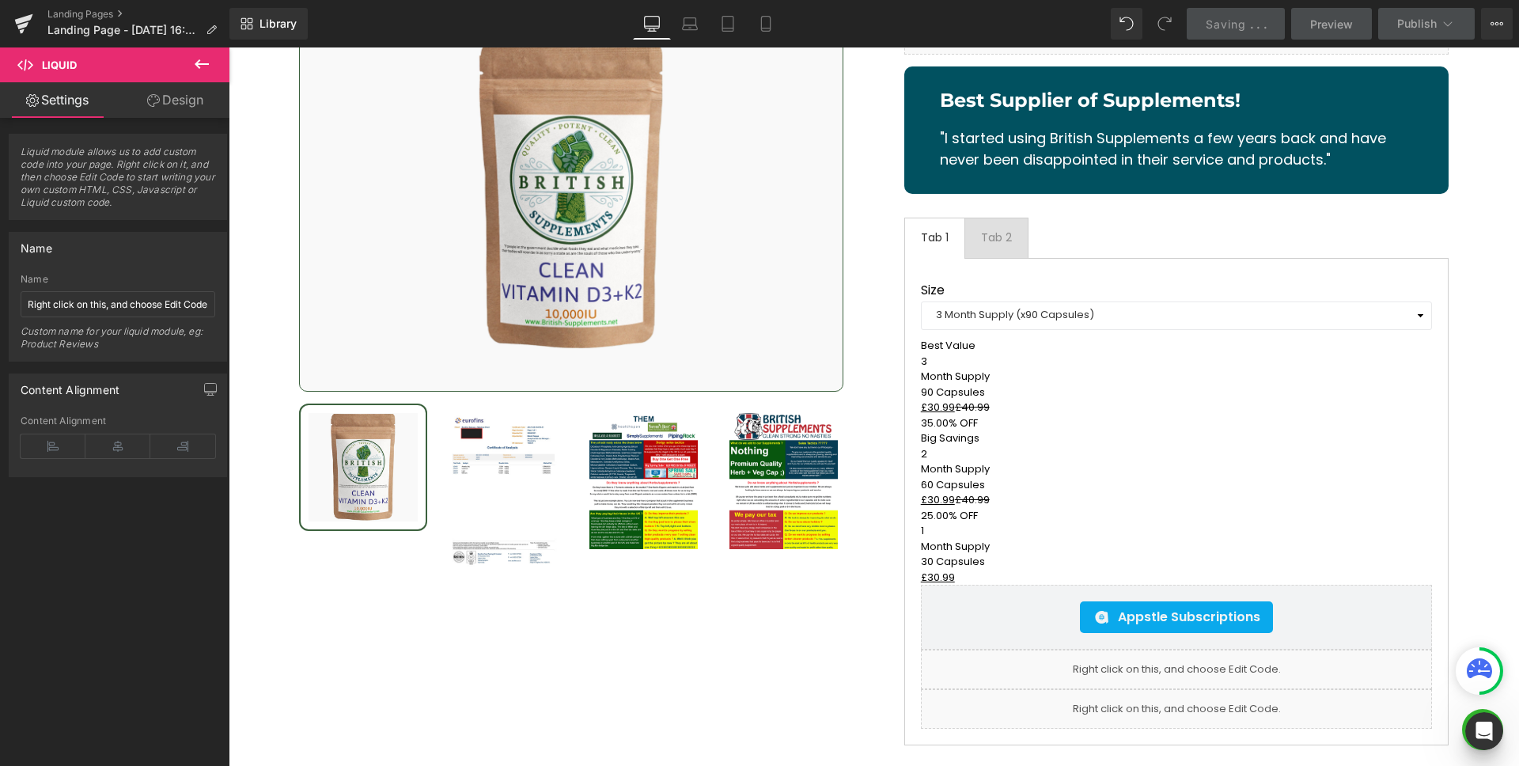
select select "3 Month Supply (x90 Capsules)"
